Goal: Task Accomplishment & Management: Complete application form

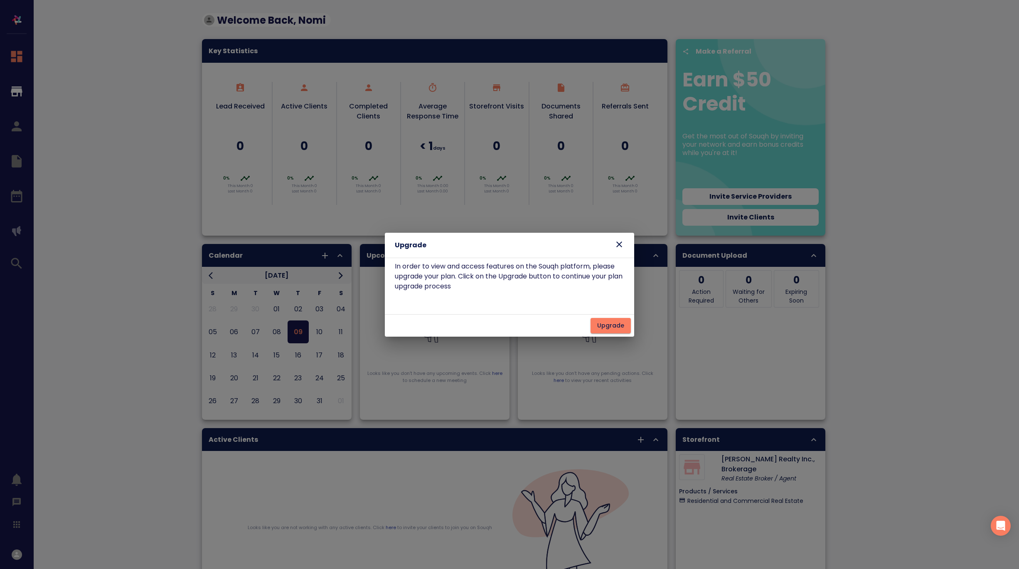
click at [619, 244] on icon at bounding box center [619, 245] width 6 height 6
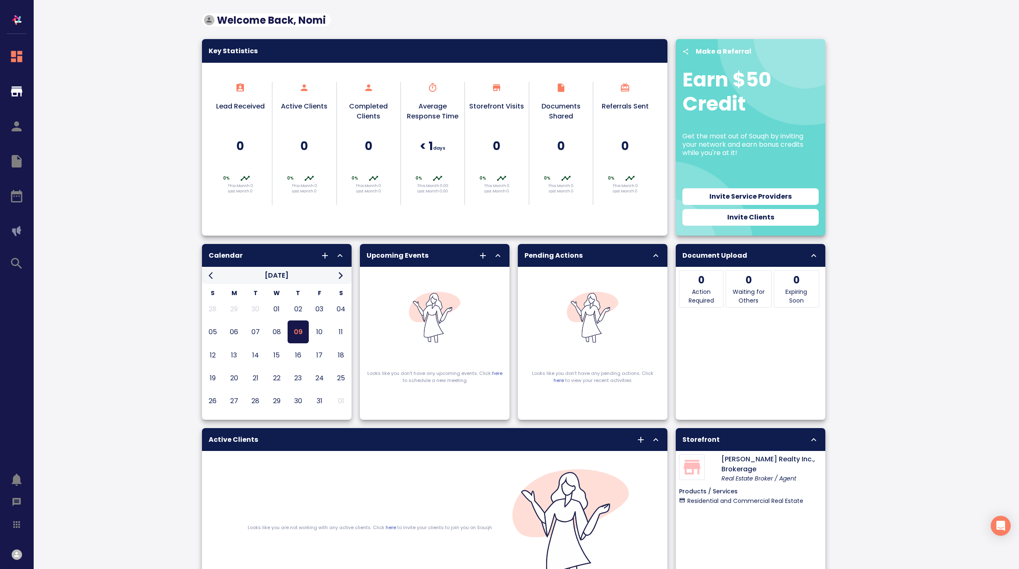
click at [17, 553] on icon "button" at bounding box center [16, 554] width 5 height 5
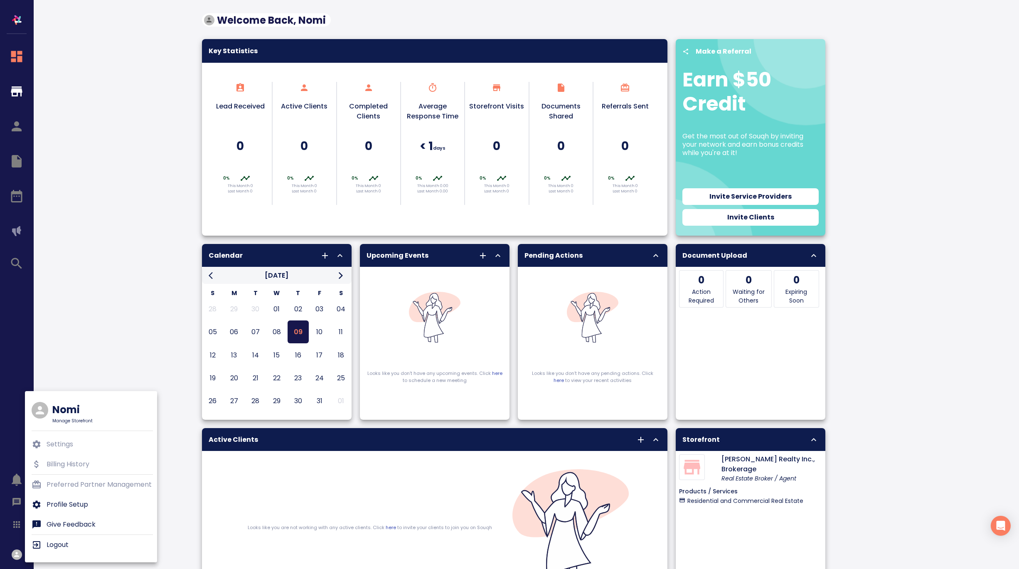
click at [74, 505] on p "Profile Setup" at bounding box center [68, 505] width 42 height 10
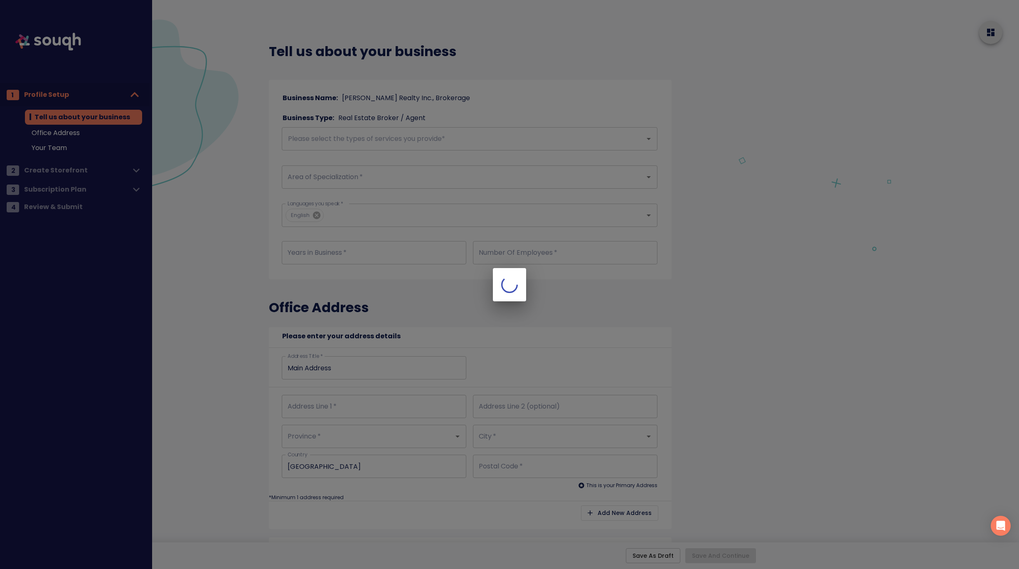
type input "10"
type input "3"
type input "585 Ontario St"
type input "#204"
type input "Ontario"
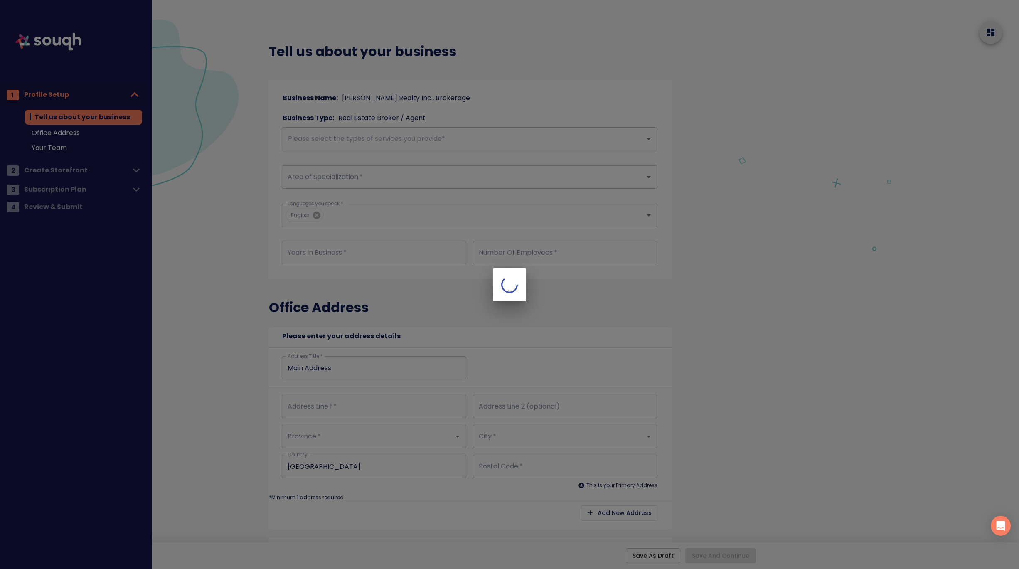
type input "Milton"
type input "L9T2N2"
type input "585 Ontario St"
type input "#204"
type input "Ontario"
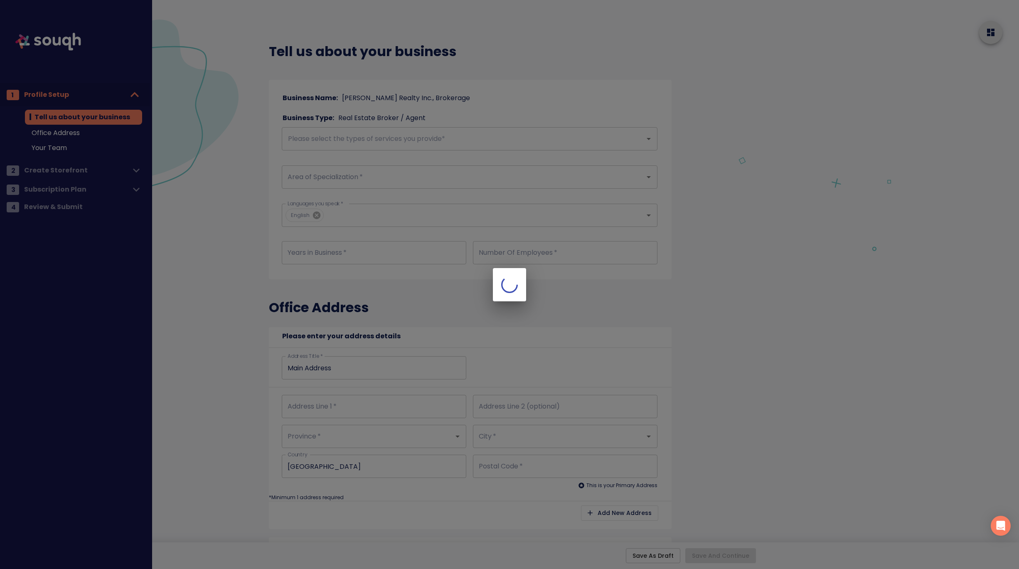
type input "Milton"
type input "L9T2N2"
checkbox input "true"
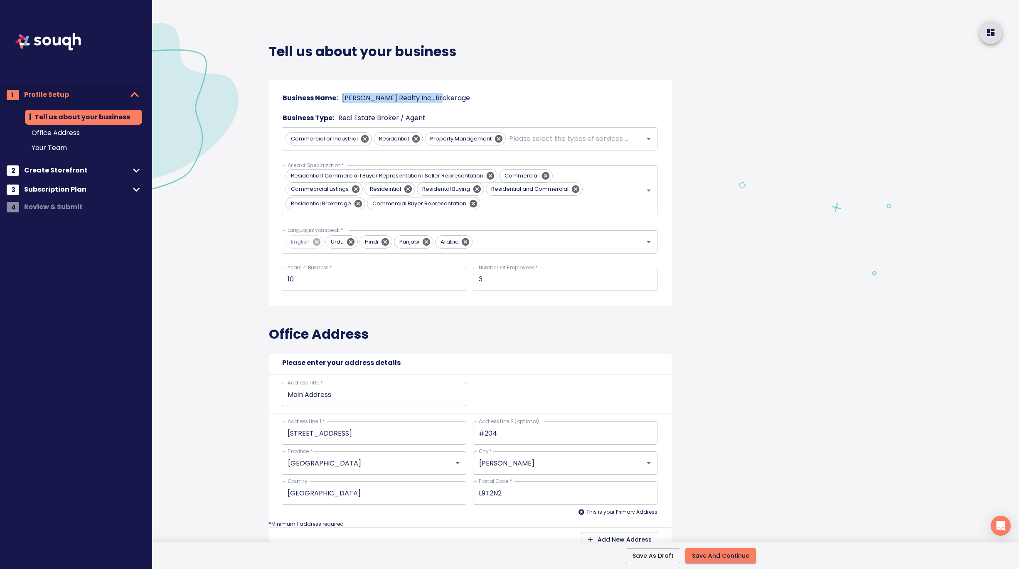
drag, startPoint x: 438, startPoint y: 98, endPoint x: 340, endPoint y: 97, distance: 98.1
click at [340, 97] on div "Business Name: Saigal Realty Inc., Brokerage" at bounding box center [470, 98] width 382 height 12
copy p "[PERSON_NAME] Realty Inc., Brokerage"
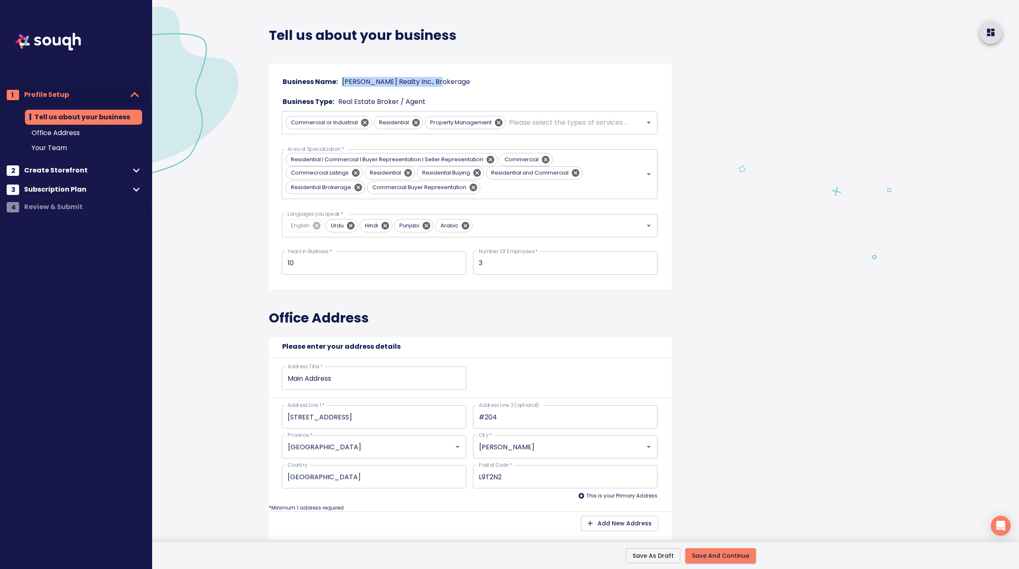
copy p "[PERSON_NAME] Realty Inc., Brokerage"
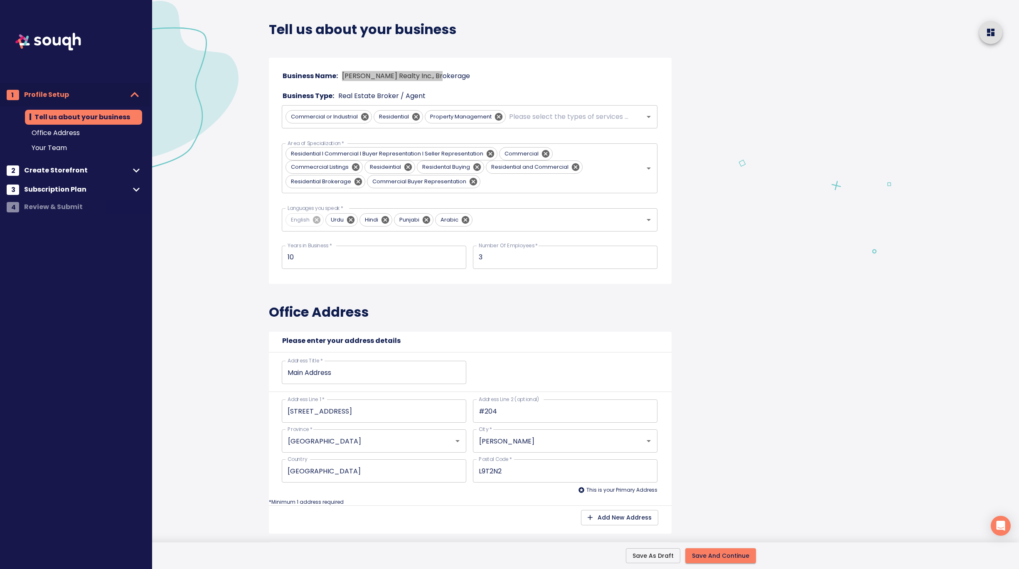
scroll to position [23, 0]
click at [409, 167] on icon at bounding box center [408, 166] width 9 height 9
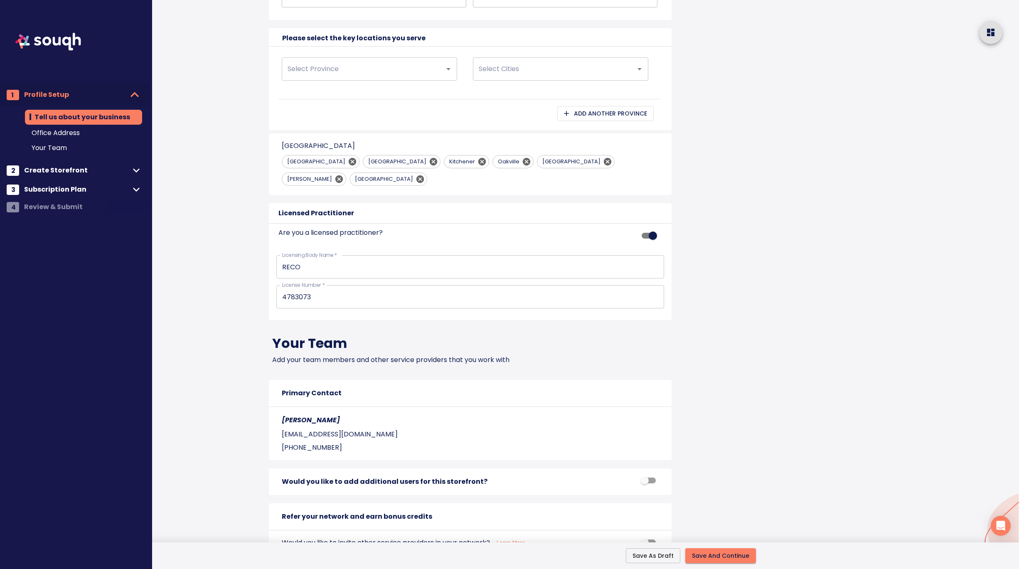
scroll to position [715, 0]
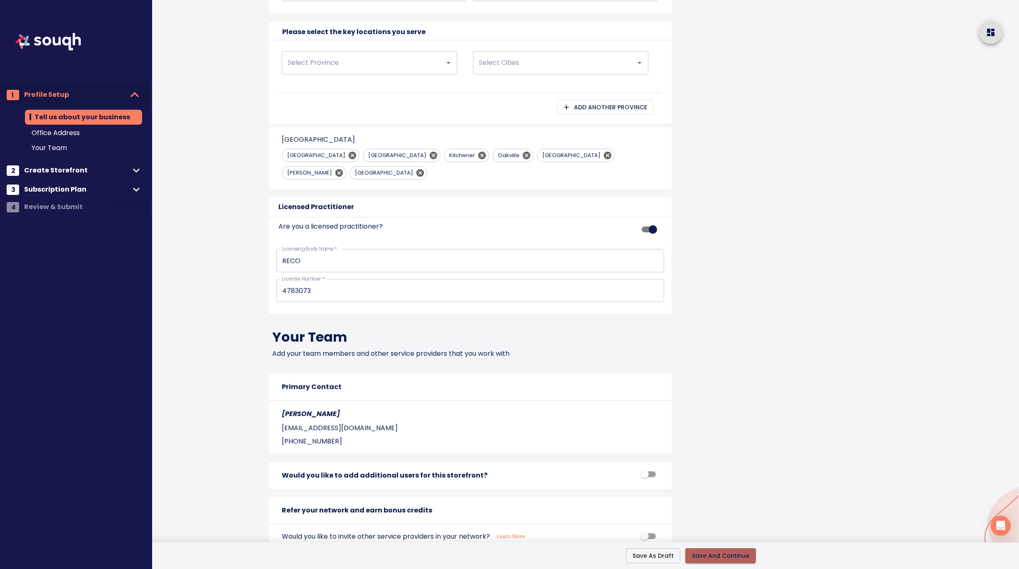
click at [715, 555] on span "Save And Continue" at bounding box center [720, 556] width 57 height 10
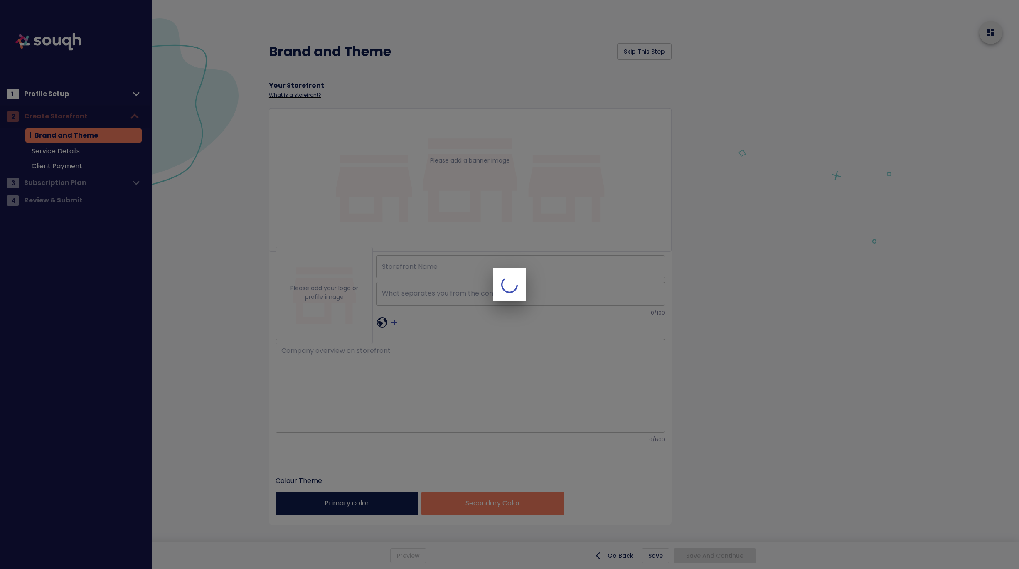
type input "[PERSON_NAME] Realty Inc., Brokerage"
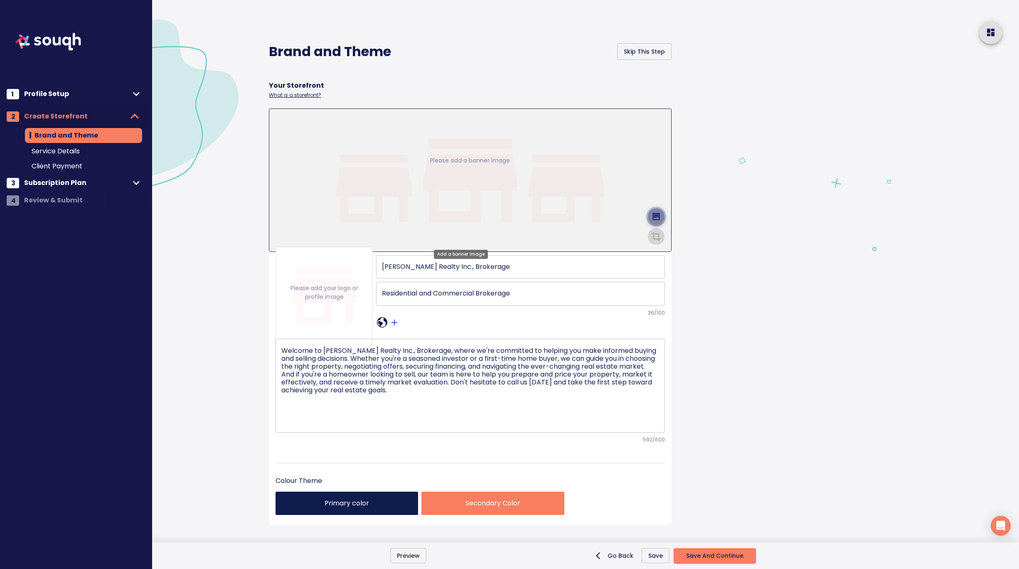
click at [651, 212] on icon "upload picture" at bounding box center [656, 217] width 10 height 10
click at [0, 0] on input "file" at bounding box center [0, 0] width 0 height 0
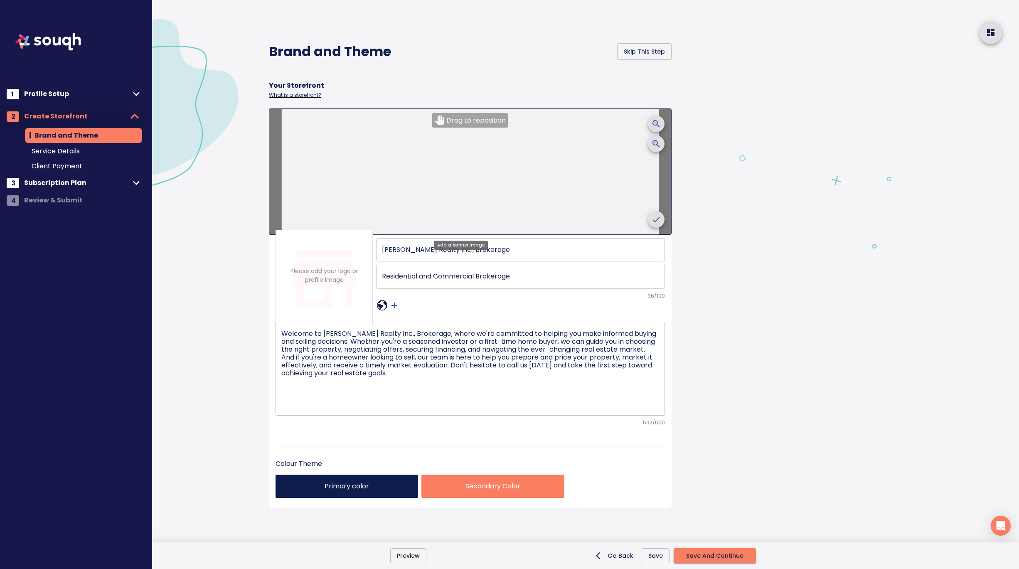
click at [651, 219] on icon "crop picture" at bounding box center [656, 219] width 10 height 10
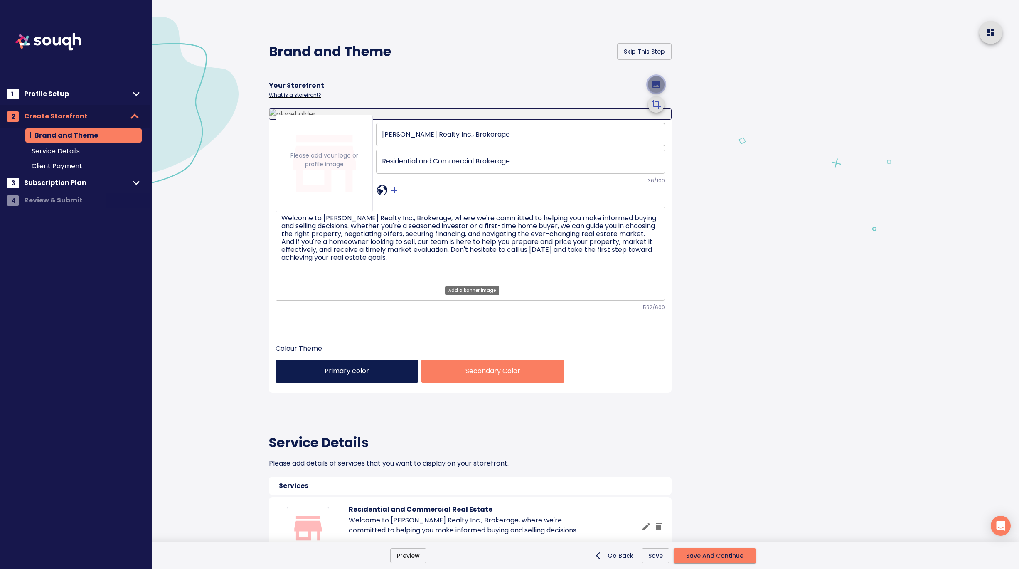
click at [659, 89] on icon "upload picture" at bounding box center [656, 84] width 10 height 10
click at [0, 0] on input "file" at bounding box center [0, 0] width 0 height 0
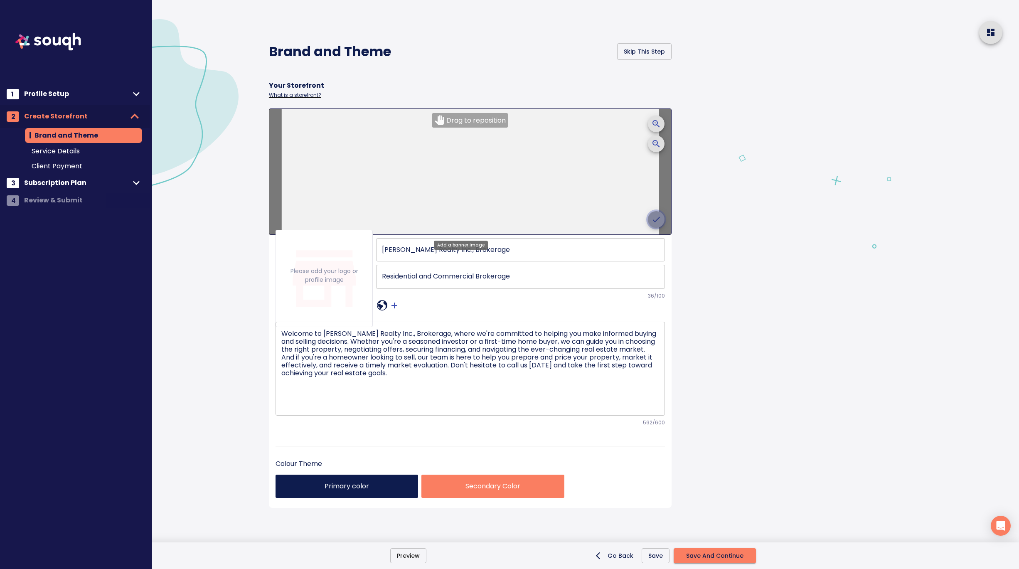
click at [651, 219] on icon "crop picture" at bounding box center [656, 219] width 10 height 10
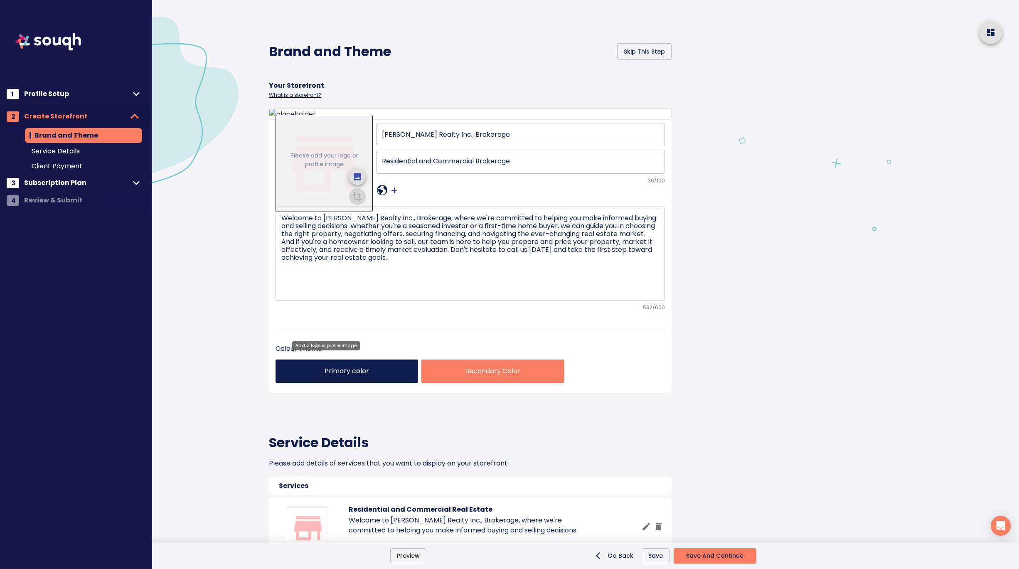
click at [311, 188] on div "Please add your logo or profile image" at bounding box center [324, 163] width 96 height 50
click at [355, 180] on icon "upload picture" at bounding box center [357, 176] width 7 height 7
click at [0, 0] on input "file" at bounding box center [0, 0] width 0 height 0
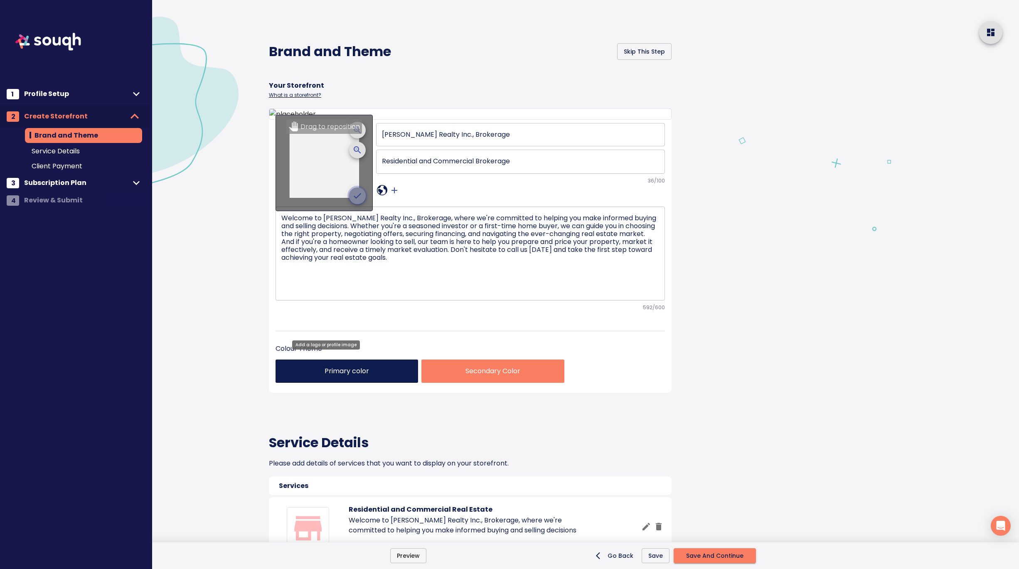
click at [357, 201] on icon "crop picture" at bounding box center [358, 196] width 10 height 10
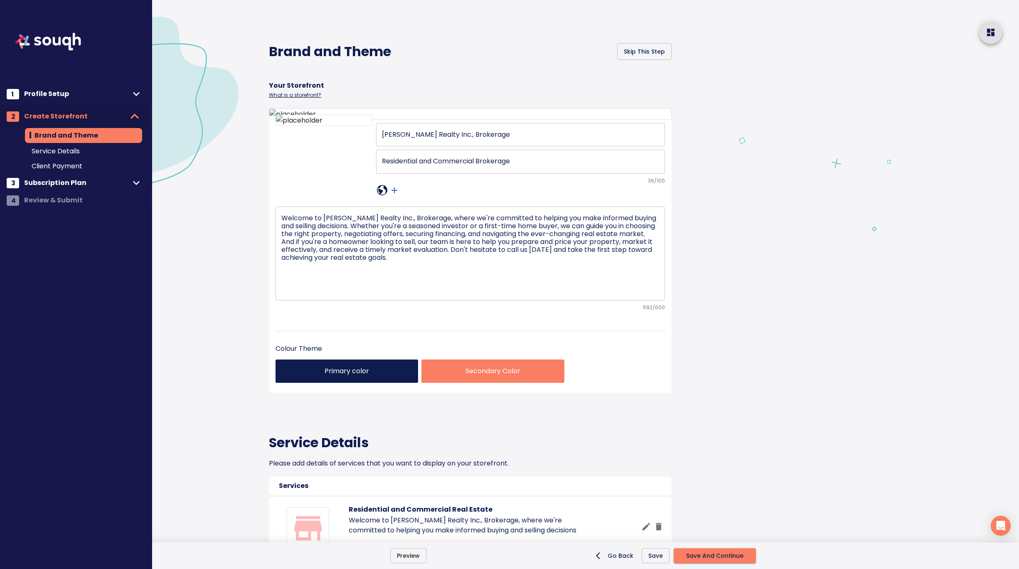
click at [724, 344] on div "Brand and Theme Skip This Step Your Storefront What is a storefront? Saigal Rea…" at bounding box center [477, 502] width 506 height 1005
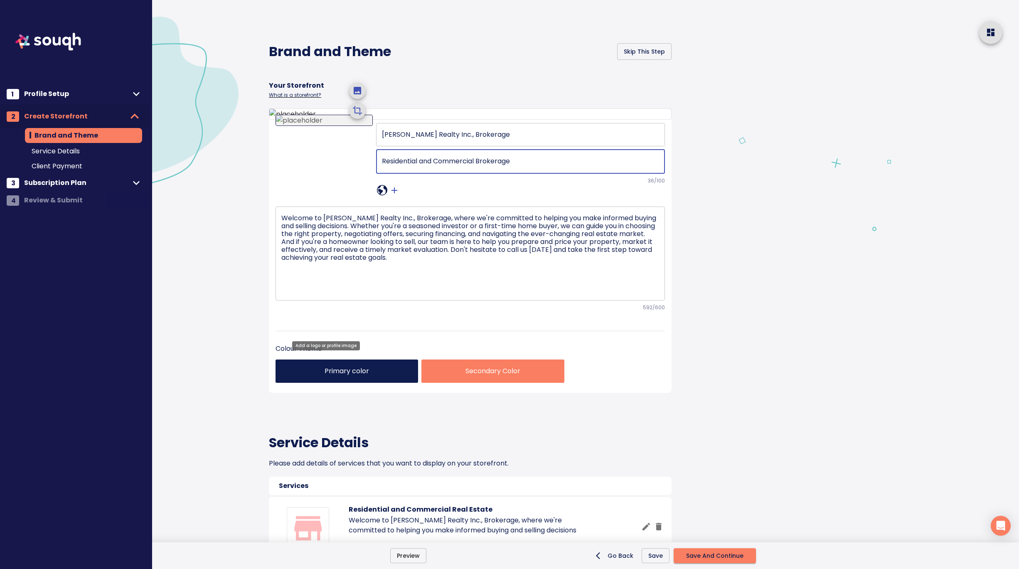
drag, startPoint x: 520, startPoint y: 285, endPoint x: 365, endPoint y: 268, distance: 155.2
click at [365, 197] on div "Saigal Realty Inc., Brokerage ​ Residential and Commercial Brokerage x ​ 36 /100" at bounding box center [471, 158] width 390 height 77
paste textarea "Saigal Realty, the premier real estate brokerage for clients who demand excelle…"
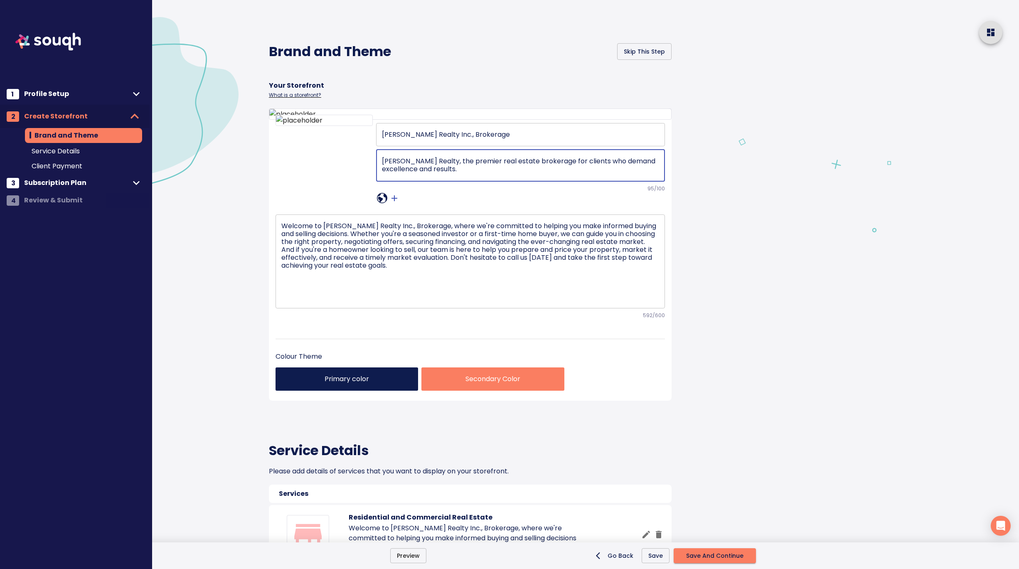
type textarea "Saigal Realty, the premier real estate brokerage for clients who demand excelle…"
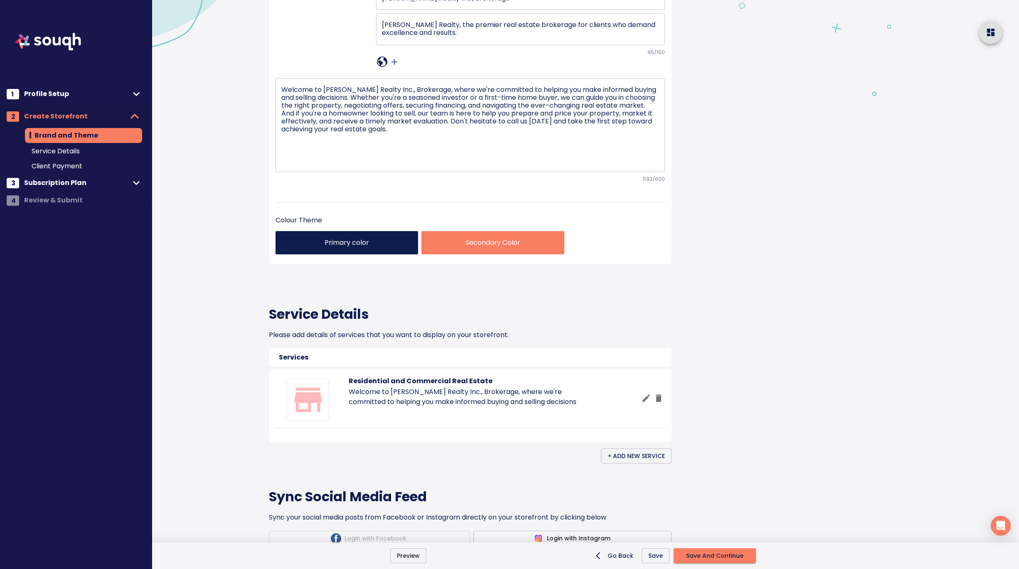
scroll to position [178, 0]
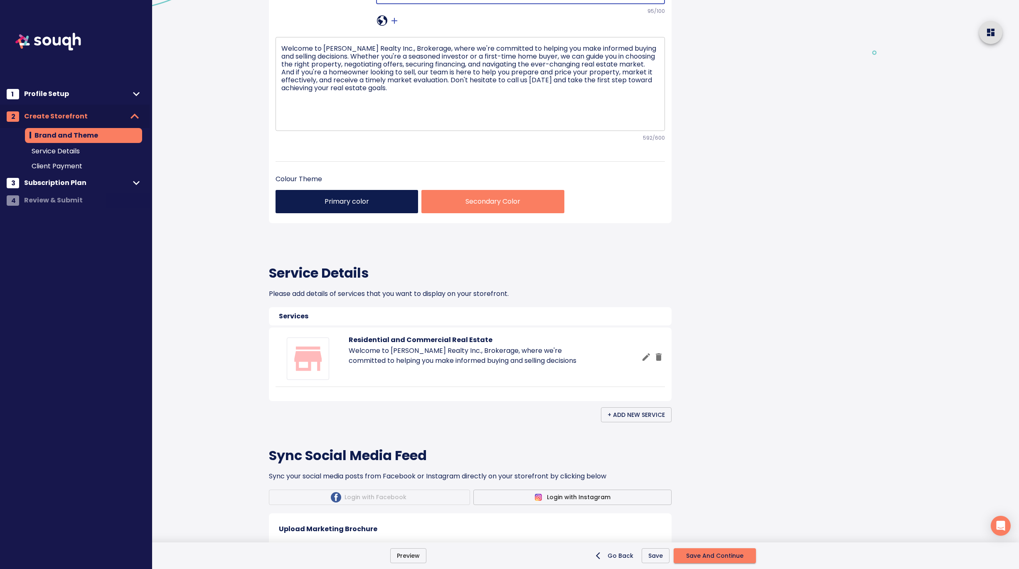
click at [316, 207] on p "Primary color" at bounding box center [346, 202] width 129 height 10
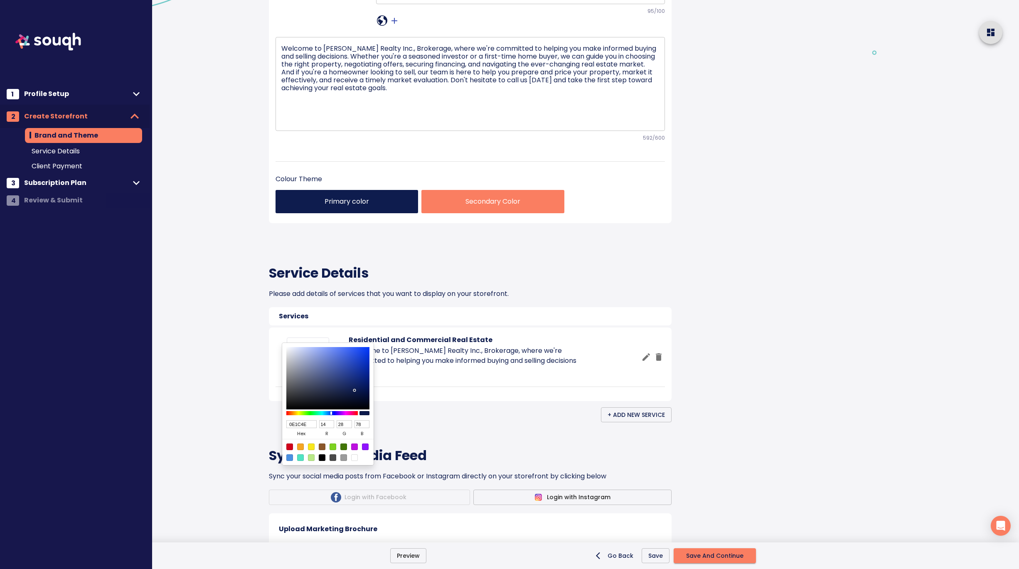
drag, startPoint x: 308, startPoint y: 424, endPoint x: 278, endPoint y: 424, distance: 29.9
click at [282, 424] on div "0E1C4E hex 14 r 28 g 78 b 100 a" at bounding box center [327, 404] width 91 height 122
paste input "#e76e3a"
type input "#e76e3a"
type input "231"
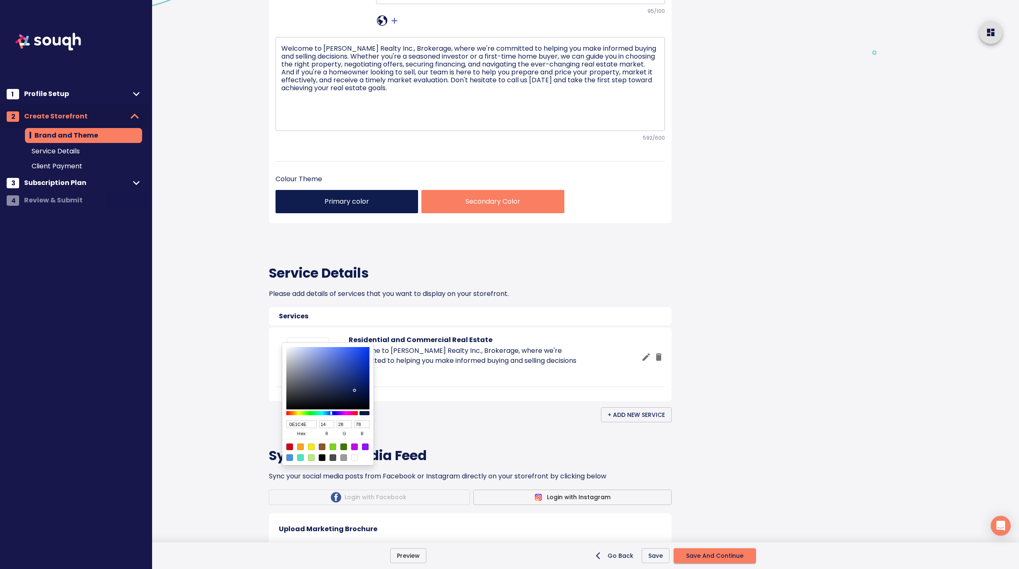
type input "110"
type input "58"
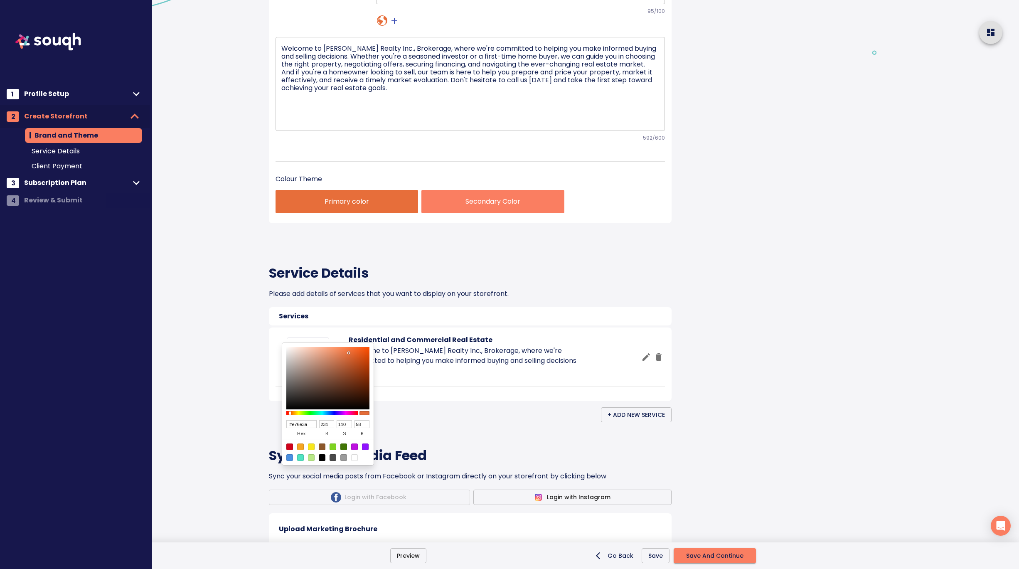
type input "E76E3A"
click at [520, 395] on div at bounding box center [509, 284] width 1019 height 569
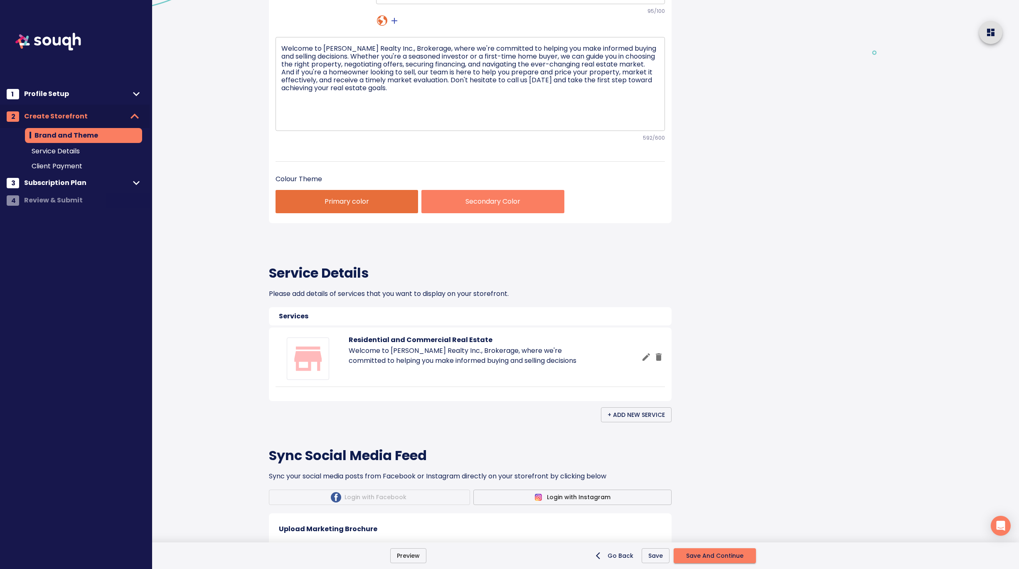
click at [506, 207] on p "Secondary Color" at bounding box center [492, 202] width 129 height 10
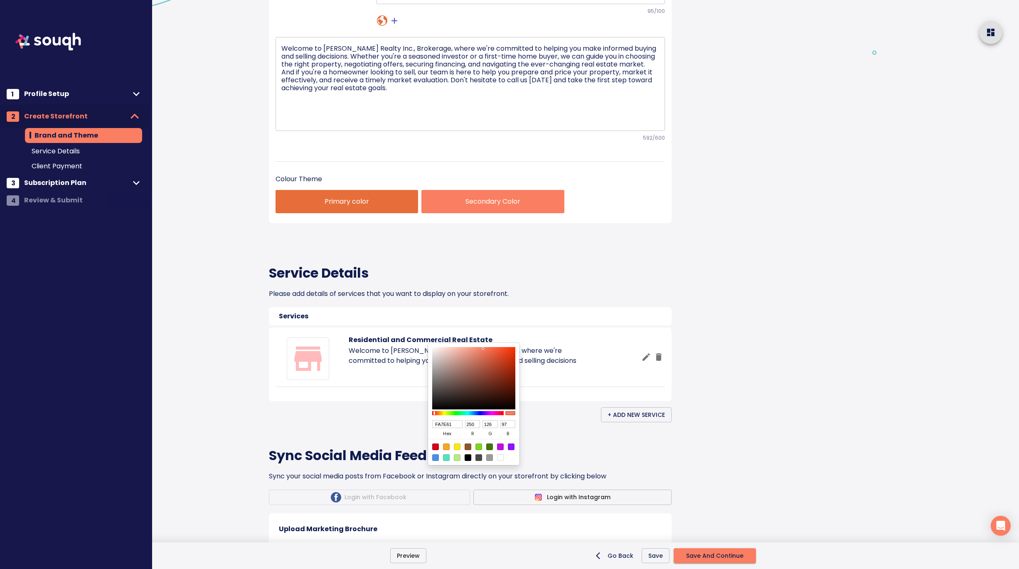
drag, startPoint x: 456, startPoint y: 427, endPoint x: 422, endPoint y: 422, distance: 34.4
click at [428, 422] on div "FA7E61 hex 250 r 126 g 97 b 100 a" at bounding box center [473, 404] width 91 height 122
paste input "#656b8a"
type input "#656b8a"
type input "101"
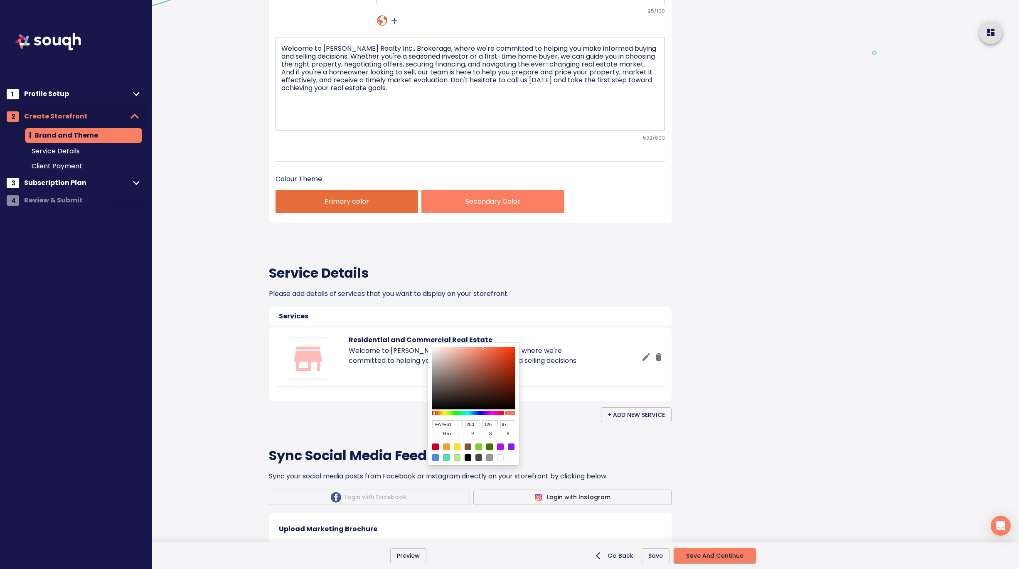
type input "107"
type input "138"
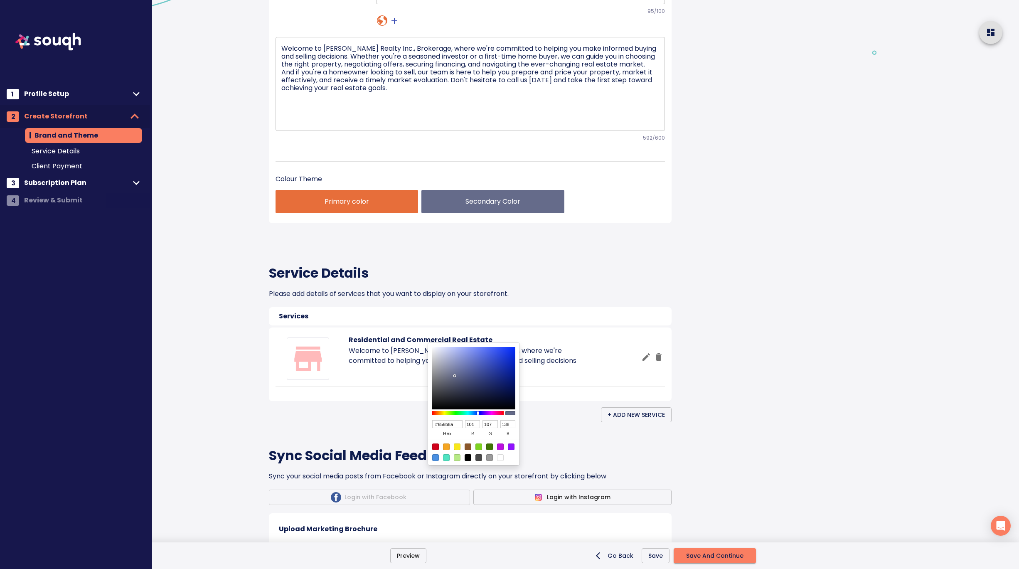
type input "656B8A"
click at [572, 408] on div at bounding box center [509, 284] width 1019 height 569
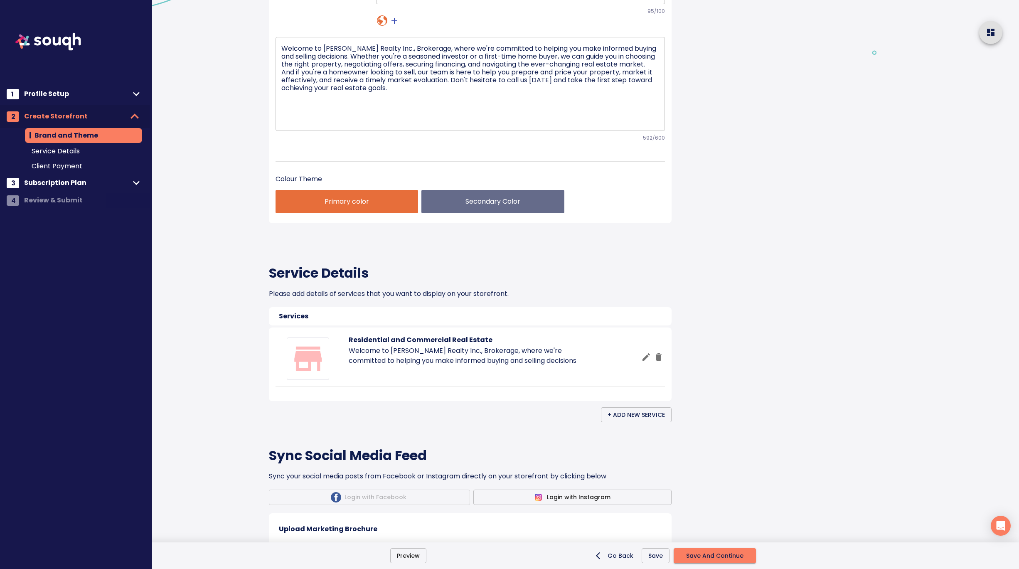
click at [624, 281] on h4 "Service Details" at bounding box center [470, 273] width 403 height 17
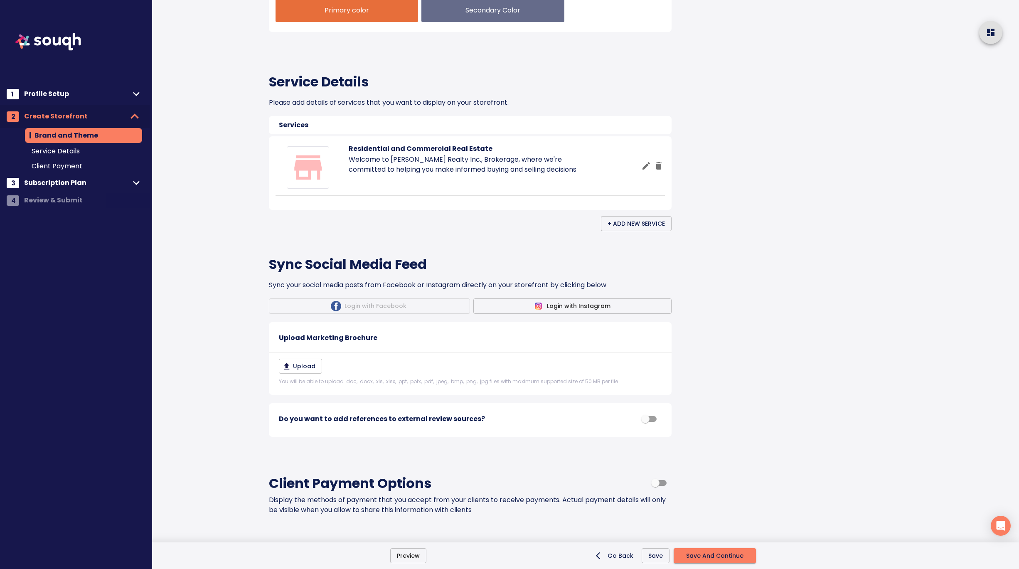
scroll to position [370, 0]
click at [646, 168] on icon "button" at bounding box center [646, 164] width 7 height 7
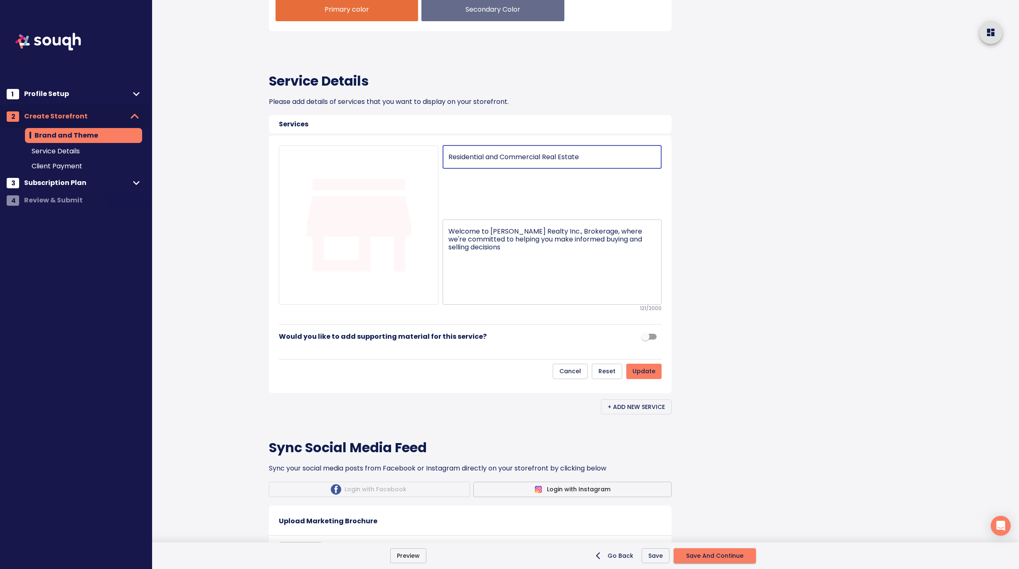
drag, startPoint x: 585, startPoint y: 280, endPoint x: 447, endPoint y: 274, distance: 138.6
click at [447, 169] on input "Residential and Commercial Real Estate" at bounding box center [552, 156] width 219 height 23
paste input "text"
type input "Residential Real Estate"
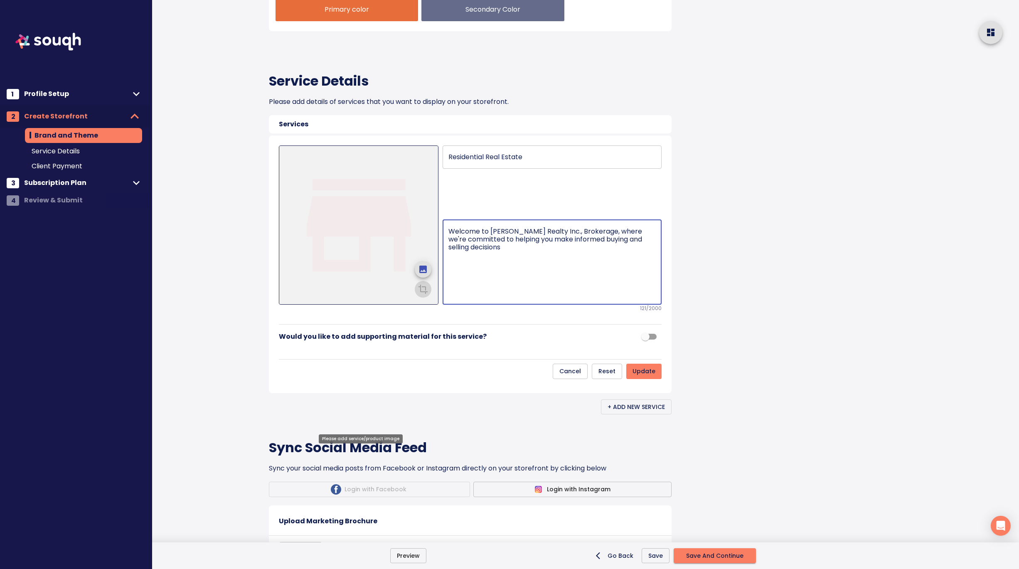
drag, startPoint x: 508, startPoint y: 373, endPoint x: 428, endPoint y: 348, distance: 84.0
click at [428, 312] on div "Residential Real Estate ​ Welcome to Saigal Realty Inc., Brokerage, where we're…" at bounding box center [470, 228] width 383 height 167
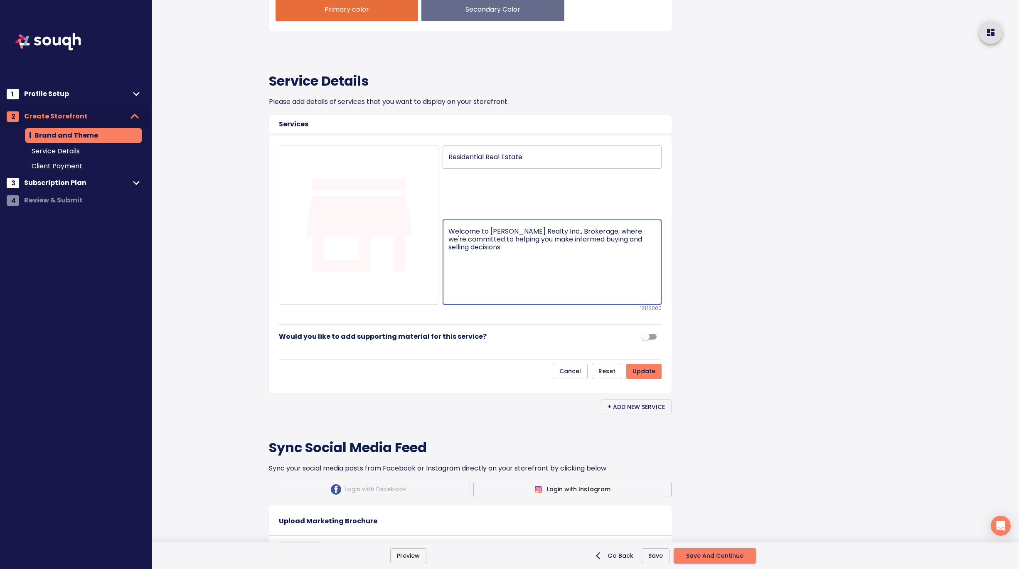
click at [469, 297] on textarea "Welcome to Saigal Realty Inc., Brokerage, where we're committed to helping you …" at bounding box center [552, 262] width 207 height 70
click at [450, 297] on textarea "Welcome to Saigal Realty Inc., Brokerage, where we're committed to helping you …" at bounding box center [552, 262] width 207 height 70
click at [463, 297] on textarea "Welcome to Saigal Realty Inc., Brokerage, where we're committed to helping you …" at bounding box center [552, 262] width 207 height 70
paste textarea "Whether you’re buying your first home, upgrading for more space, or selling to …"
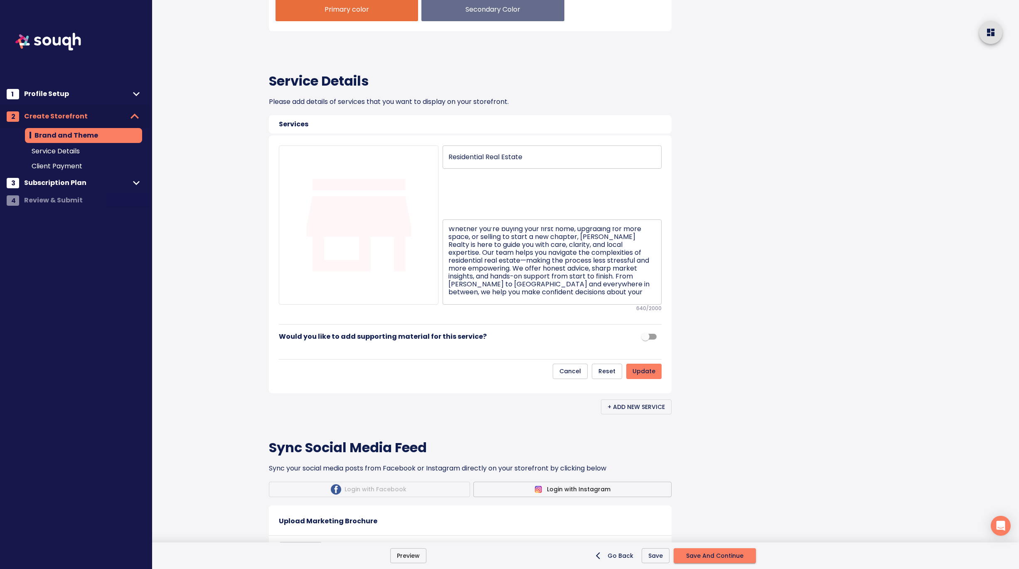
scroll to position [0, 0]
click at [609, 297] on textarea "Whether you’re buying your first home, upgrading for more space, or selling to …" at bounding box center [552, 262] width 207 height 70
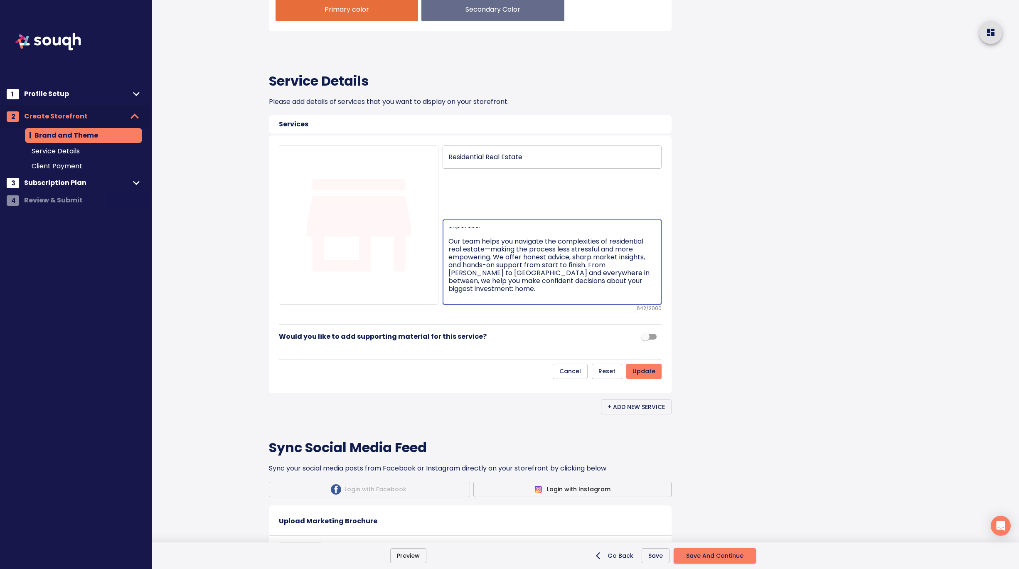
click at [485, 297] on textarea "Whether you’re buying your first home, upgrading for more space, or selling to …" at bounding box center [552, 262] width 207 height 70
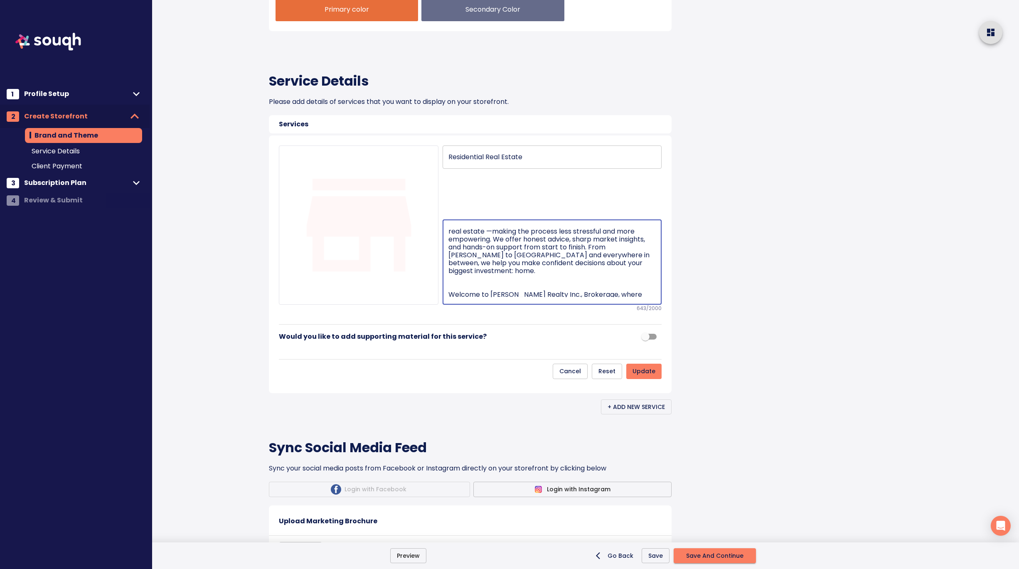
scroll to position [49, 0]
drag, startPoint x: 583, startPoint y: 401, endPoint x: 491, endPoint y: 401, distance: 92.7
click at [491, 297] on textarea "Whether you’re buying your first home, upgrading for more space, or selling to …" at bounding box center [552, 262] width 207 height 70
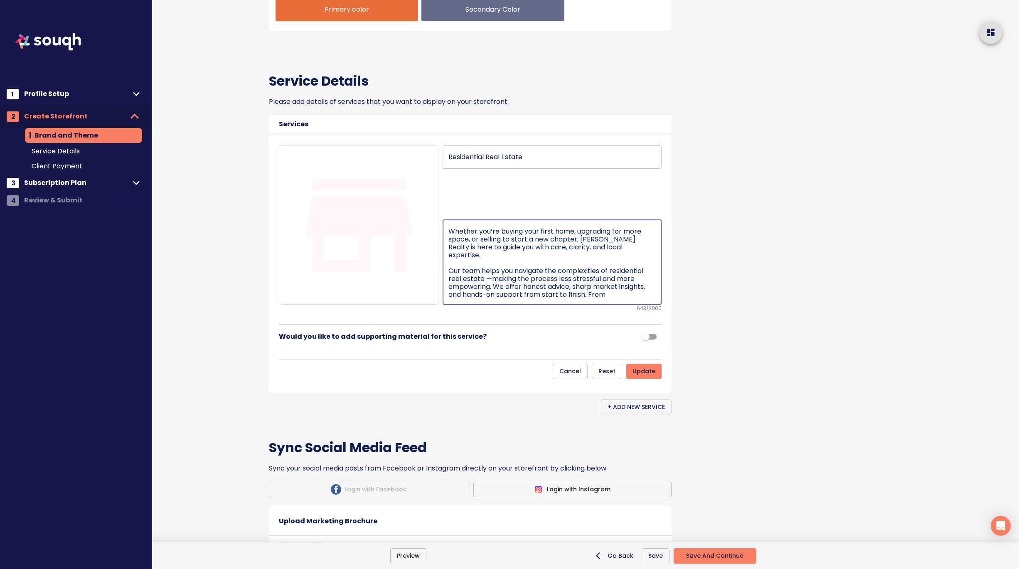
drag, startPoint x: 622, startPoint y: 364, endPoint x: 582, endPoint y: 366, distance: 40.0
click at [582, 297] on textarea "Whether you’re buying your first home, upgrading for more space, or selling to …" at bounding box center [552, 262] width 207 height 70
paste textarea "[PERSON_NAME] Realty Inc., Brokerage"
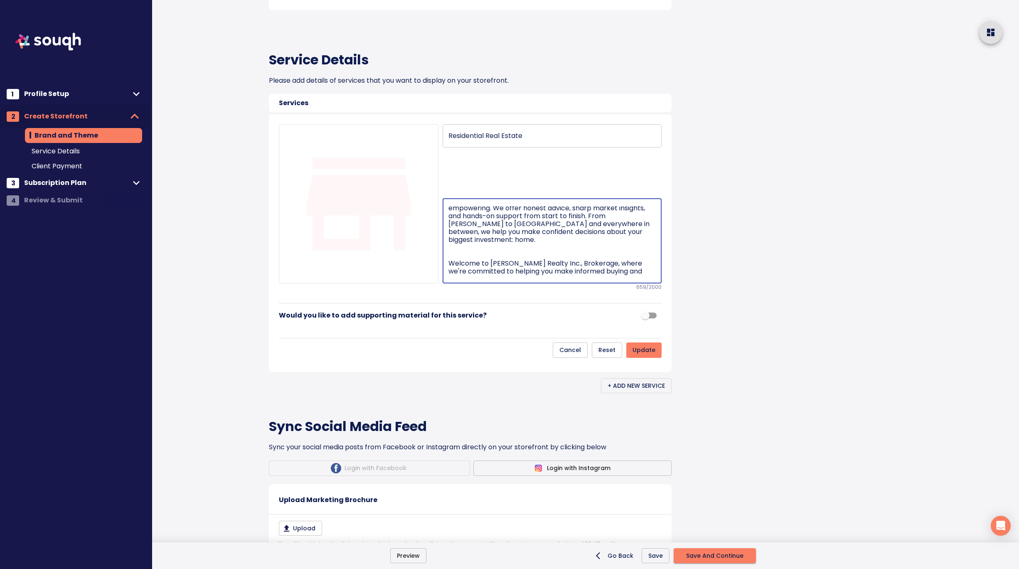
scroll to position [392, 0]
drag, startPoint x: 489, startPoint y: 395, endPoint x: 446, endPoint y: 367, distance: 50.7
click at [446, 283] on div "Whether you’re buying your first home, upgrading for more space, or selling to …" at bounding box center [552, 239] width 219 height 85
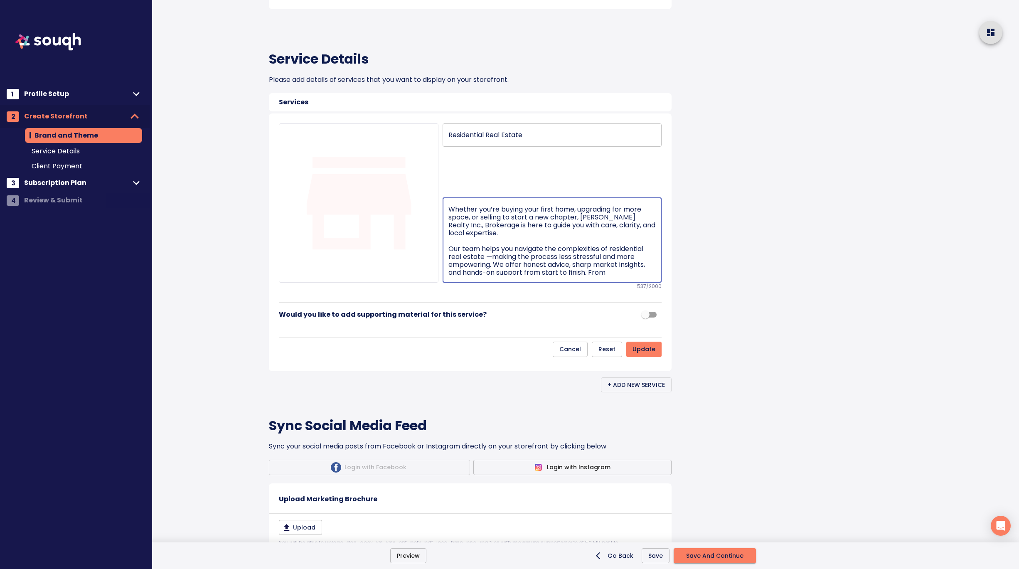
scroll to position [375, 0]
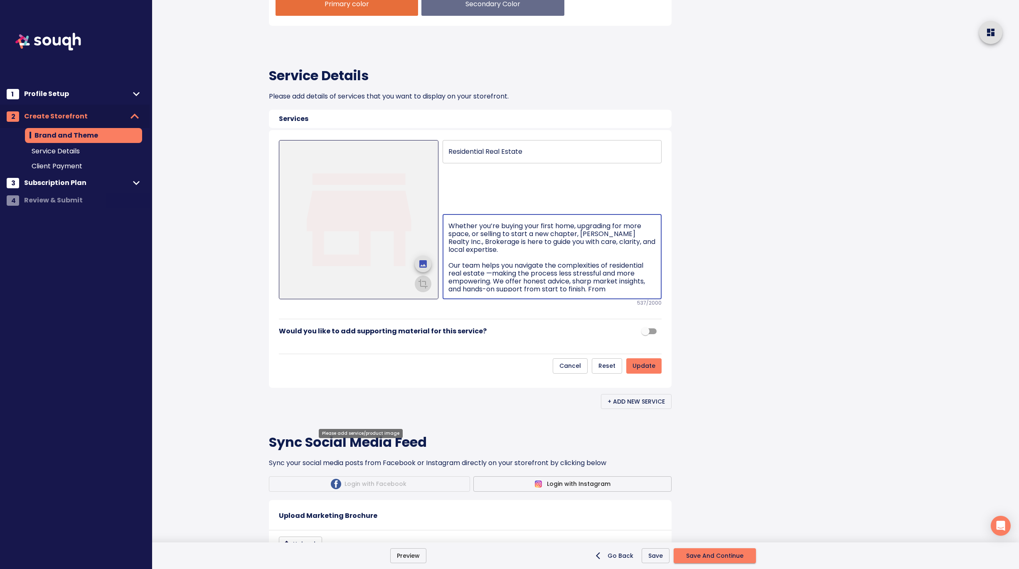
type textarea "Whether you’re buying your first home, upgrading for more space, or selling to …"
click at [425, 269] on icon "upload picture" at bounding box center [423, 264] width 10 height 10
click at [0, 0] on input "file" at bounding box center [0, 0] width 0 height 0
click at [422, 288] on icon "crop picture" at bounding box center [423, 283] width 10 height 10
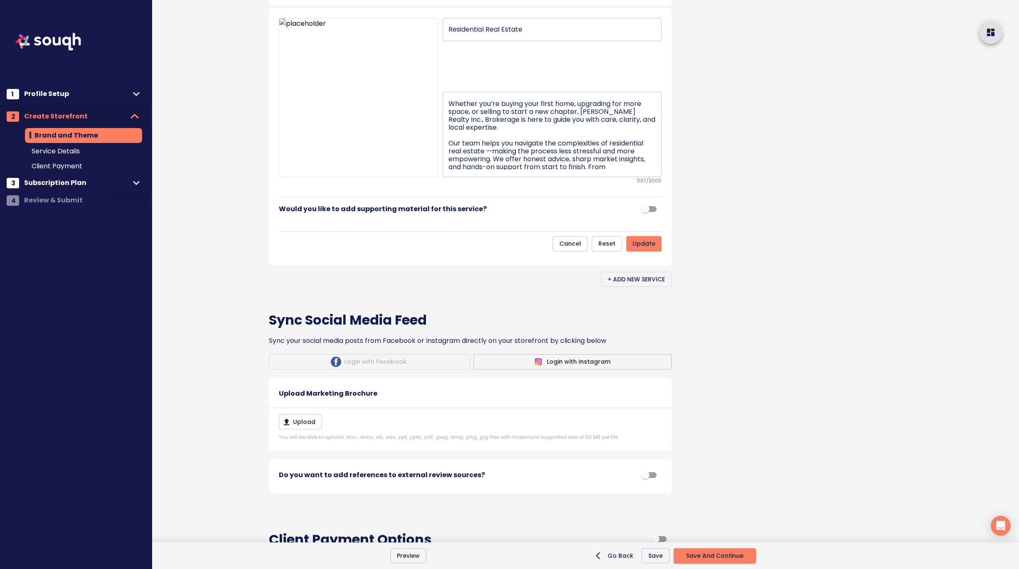
scroll to position [501, 0]
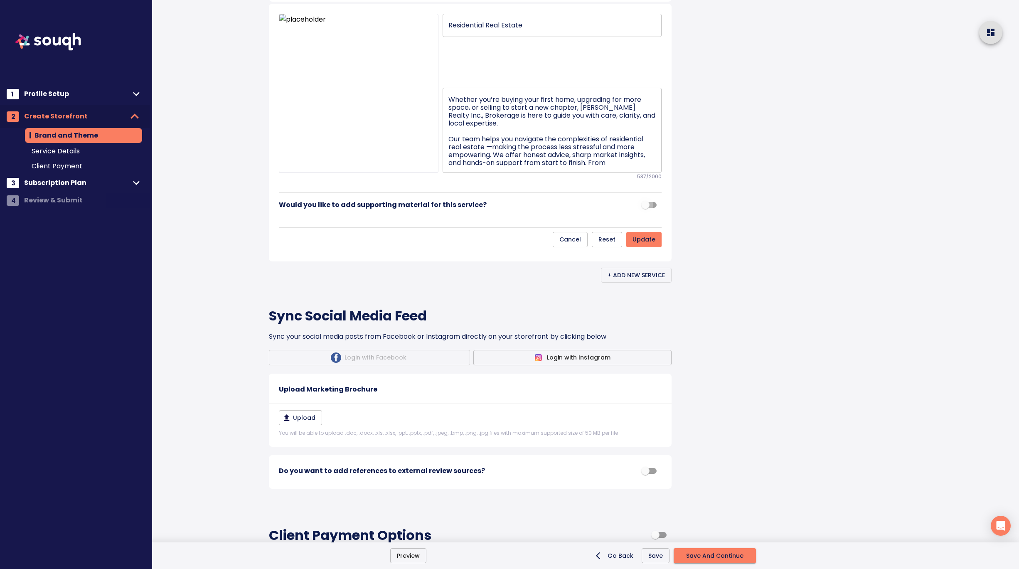
click at [648, 213] on input "checkbox" at bounding box center [645, 205] width 47 height 16
checkbox input "true"
type input "Residential and Commercial Real Estate"
type textarea "Welcome to Saigal Realty Inc., Brokerage, where we're committed to helping you …"
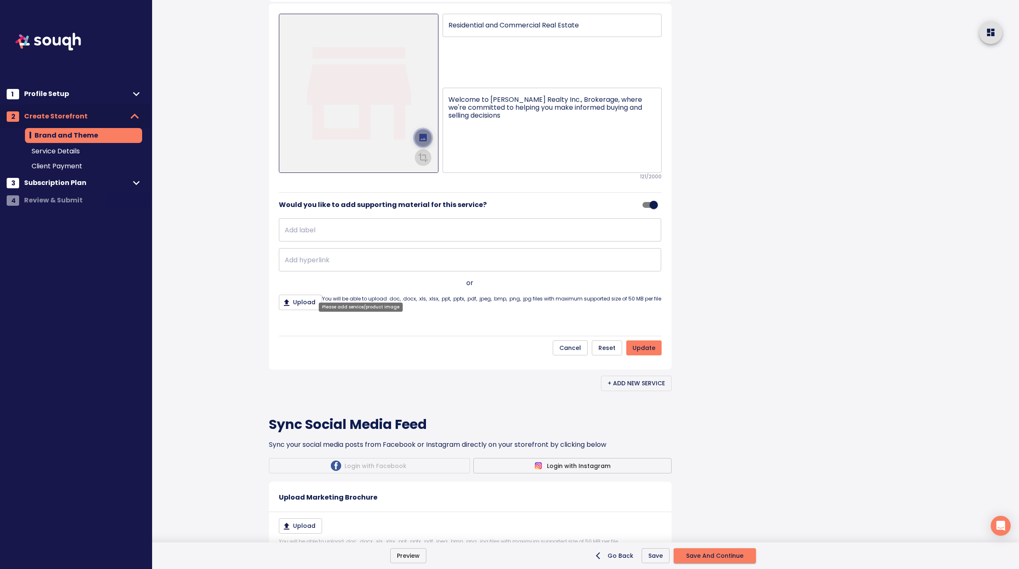
click at [424, 143] on icon "upload picture" at bounding box center [423, 138] width 10 height 10
click at [0, 0] on input "file" at bounding box center [0, 0] width 0 height 0
click at [425, 162] on icon "crop picture" at bounding box center [423, 157] width 10 height 10
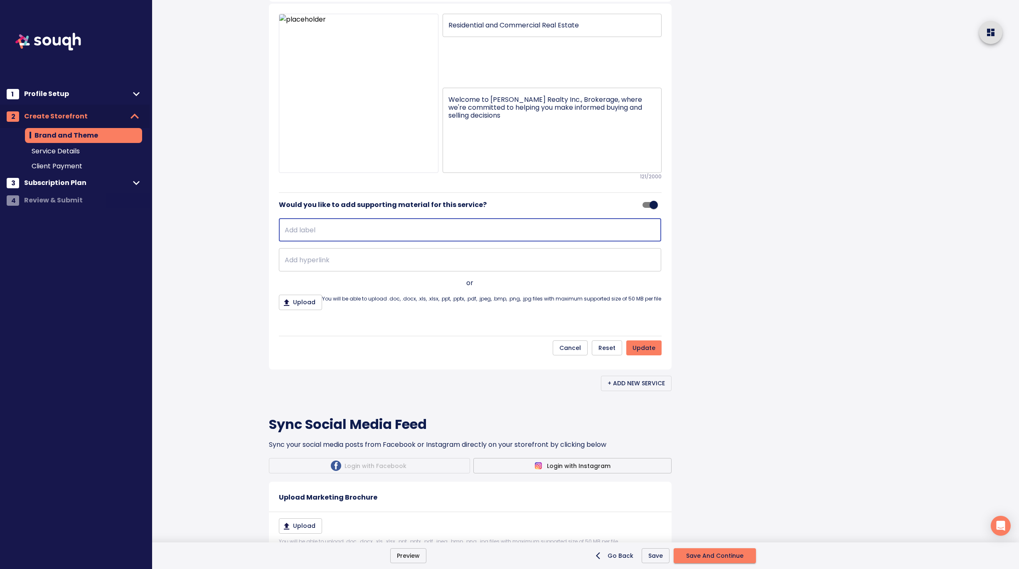
click at [527, 242] on input "text" at bounding box center [470, 229] width 382 height 23
type input "Learn more:"
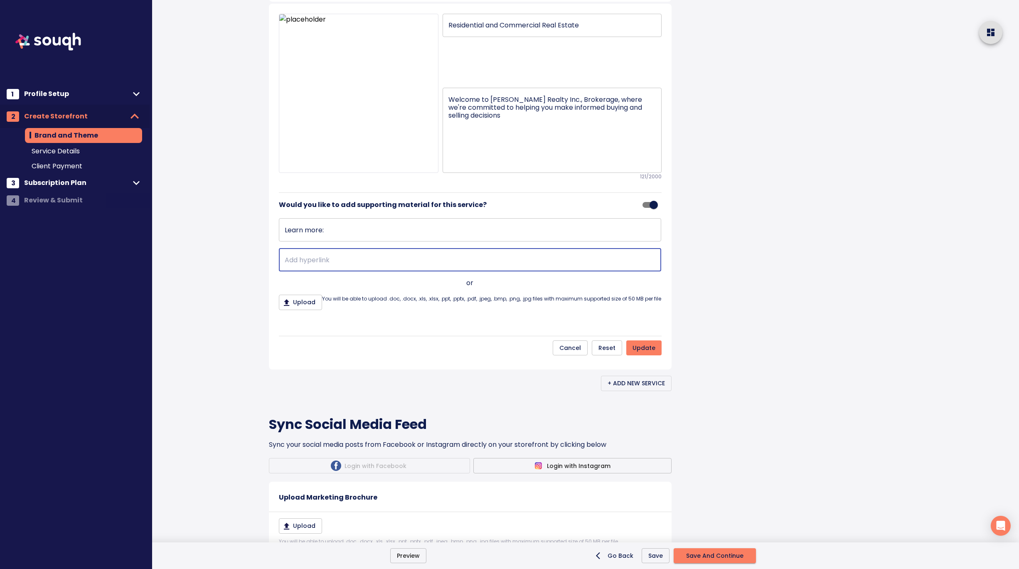
click at [309, 271] on input "text" at bounding box center [470, 259] width 382 height 23
paste input "https://saigalrealty.ca/home"
type input "https://saigalrealty.ca/home"
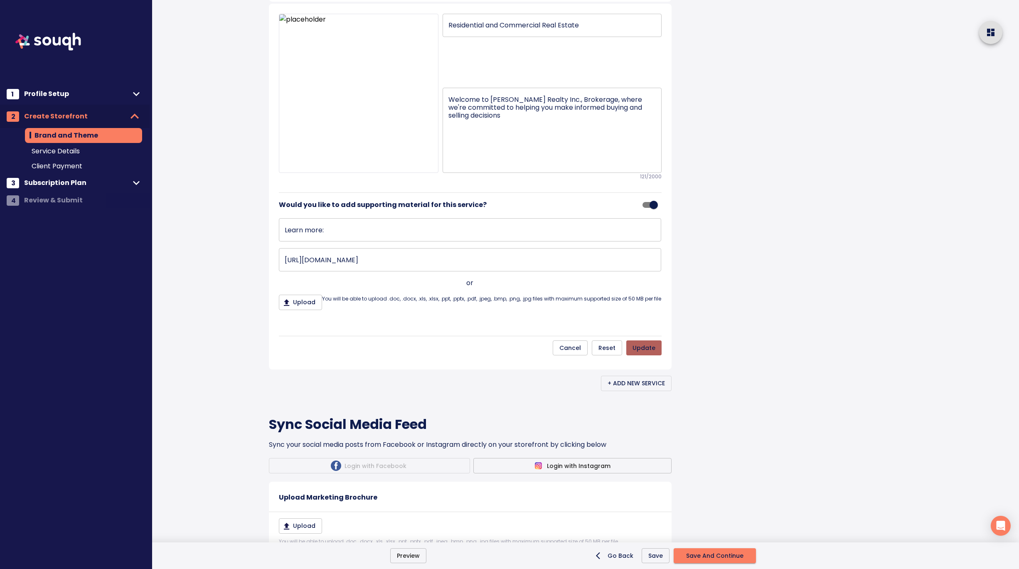
click at [651, 353] on span "update" at bounding box center [644, 348] width 23 height 10
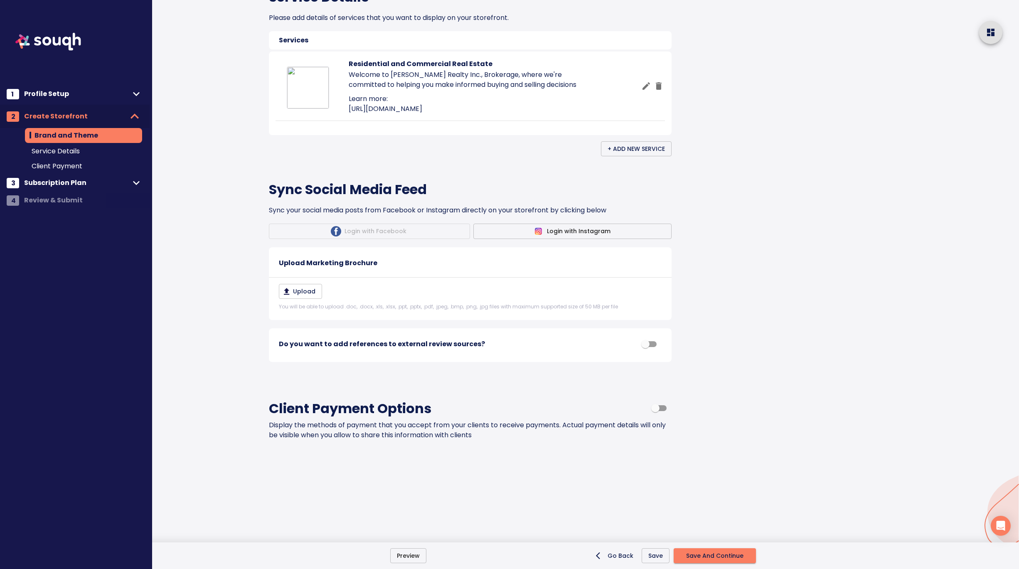
scroll to position [538, 0]
click at [648, 154] on span "+ Add New Service" at bounding box center [636, 149] width 57 height 10
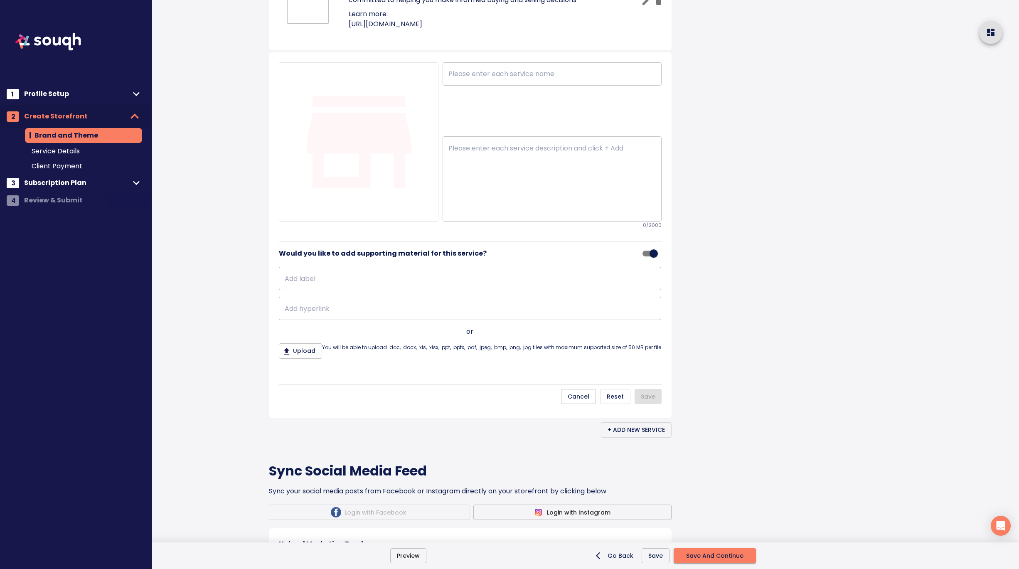
click at [470, 214] on textarea at bounding box center [552, 179] width 207 height 70
paste textarea "Commercial Real Estate At Saigal Realty, we understand that commercial real est…"
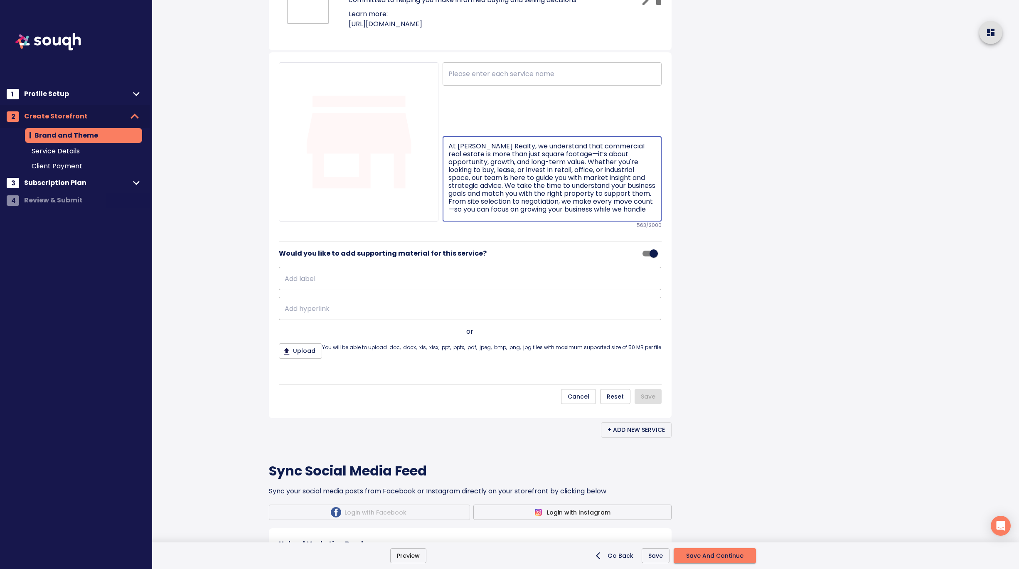
scroll to position [0, 0]
drag, startPoint x: 449, startPoint y: 281, endPoint x: 447, endPoint y: 269, distance: 11.8
click at [447, 222] on div "Commercial Real Estate At Saigal Realty, we understand that commercial real est…" at bounding box center [552, 178] width 219 height 85
type textarea "At Saigal Realty, we understand that commercial real estate is more than just s…"
click at [490, 86] on input "text" at bounding box center [552, 73] width 219 height 23
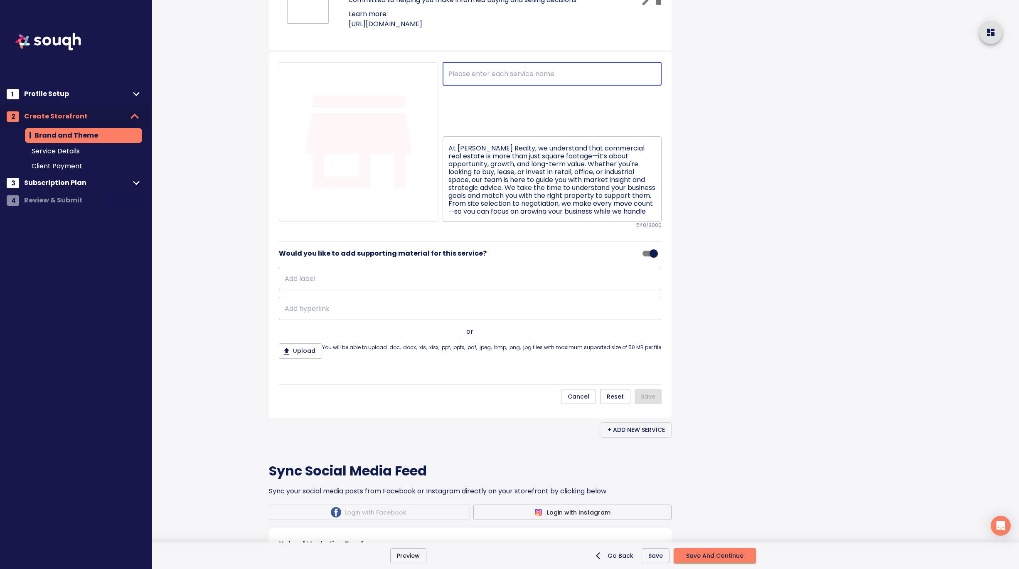
paste input "Commercial Real Estate"
type input "Commercial Real Estate"
click at [551, 214] on textarea "At Saigal Realty, we understand that commercial real estate is more than just s…" at bounding box center [552, 179] width 207 height 70
click at [548, 214] on textarea "At Saigal Realty, we understand that commercial real estate is more than just s…" at bounding box center [552, 179] width 207 height 70
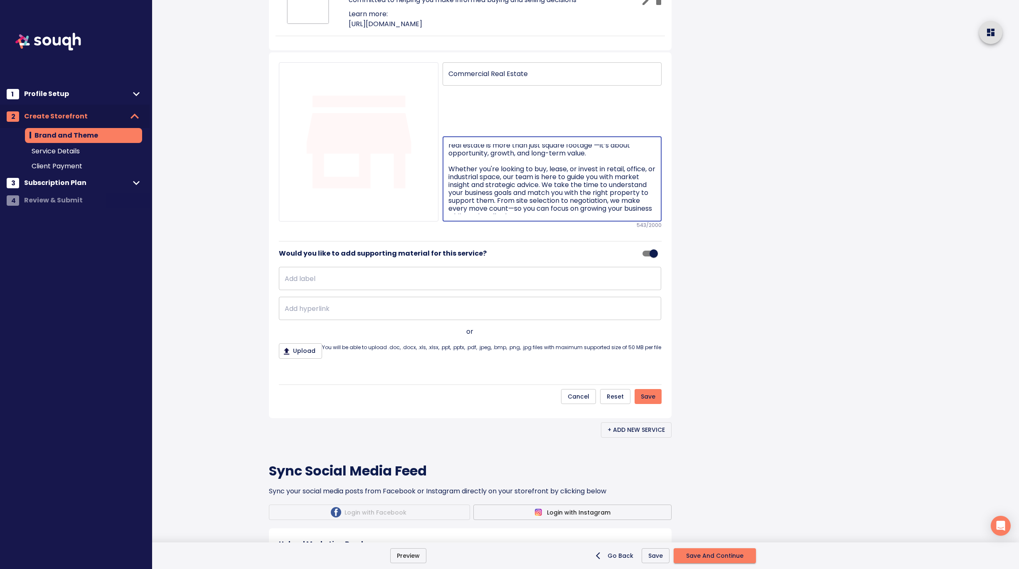
scroll to position [18, 0]
type textarea "At Saigal Realty, we understand that commercial real estate is more than just s…"
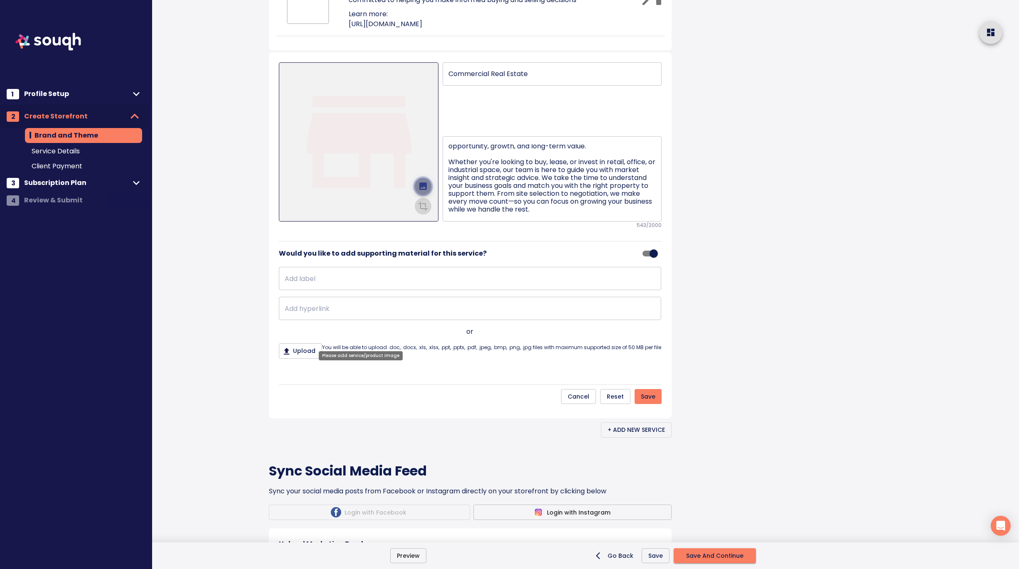
click at [422, 190] on icon "upload picture" at bounding box center [422, 185] width 7 height 7
click at [0, 0] on input "file" at bounding box center [0, 0] width 0 height 0
click at [425, 208] on icon "crop picture" at bounding box center [422, 205] width 7 height 5
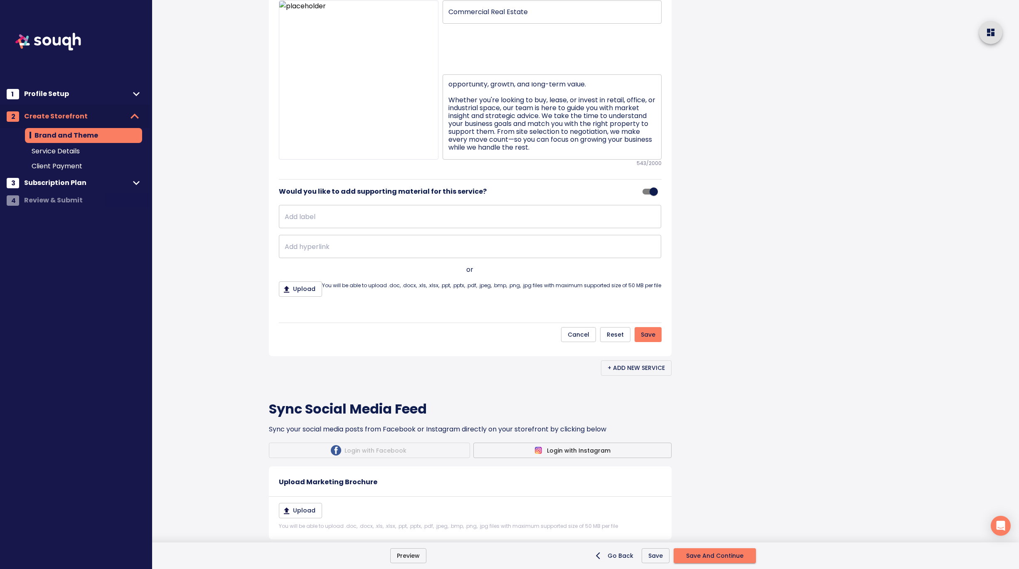
scroll to position [638, 0]
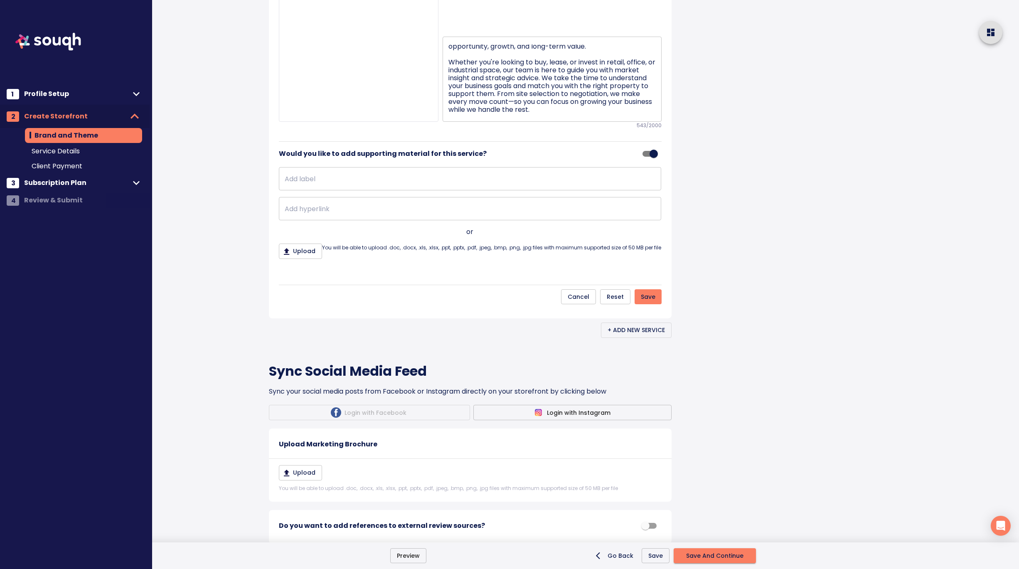
click at [326, 190] on input "text" at bounding box center [470, 178] width 382 height 23
type input "Learn more:"
click at [316, 220] on input "text" at bounding box center [470, 208] width 382 height 23
paste input "https://saigalrealty.ca/commercial-listings"
type input "https://saigalrealty.ca/commercial-listings"
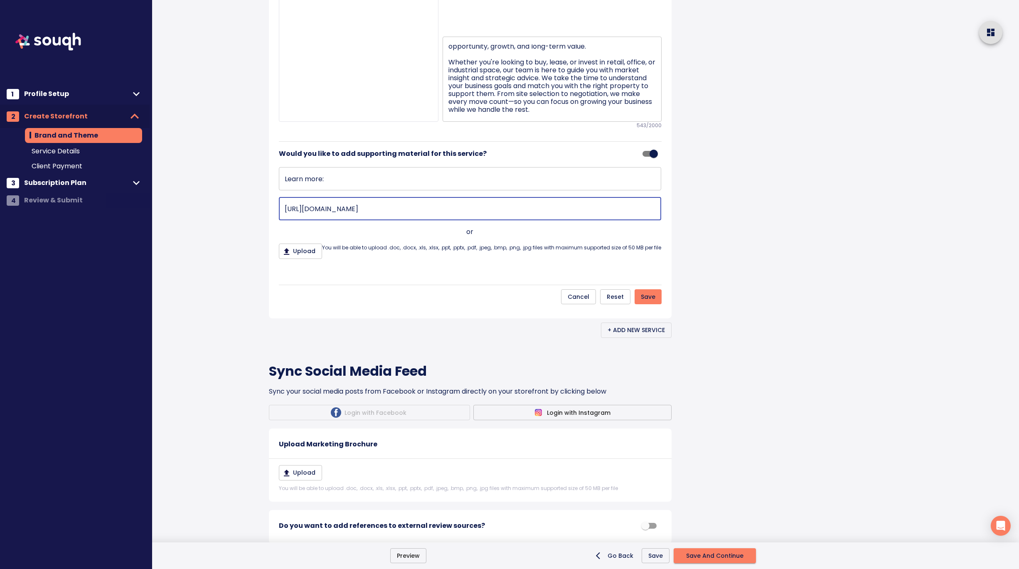
click at [652, 302] on span "Save" at bounding box center [648, 297] width 15 height 10
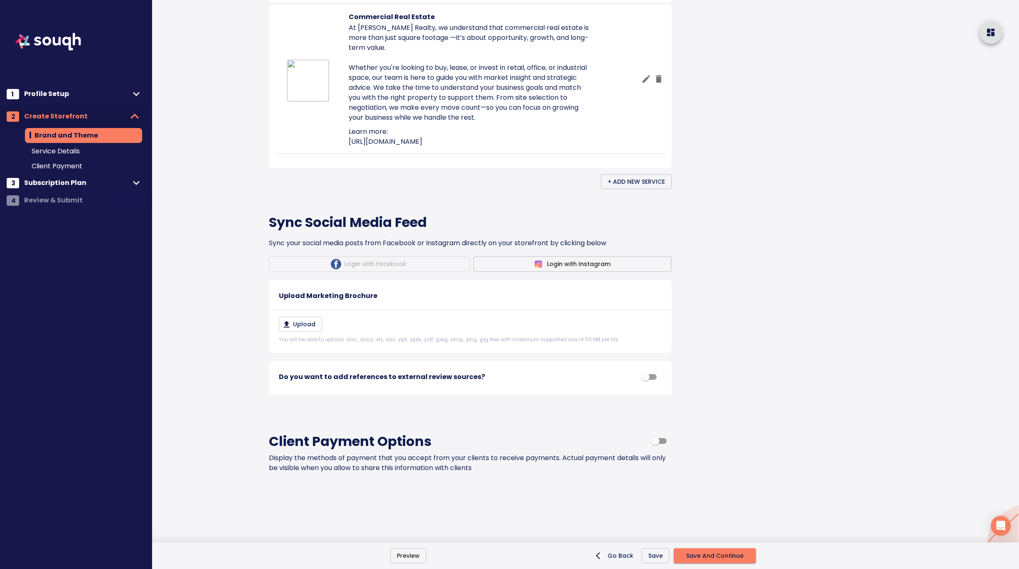
scroll to position [589, 0]
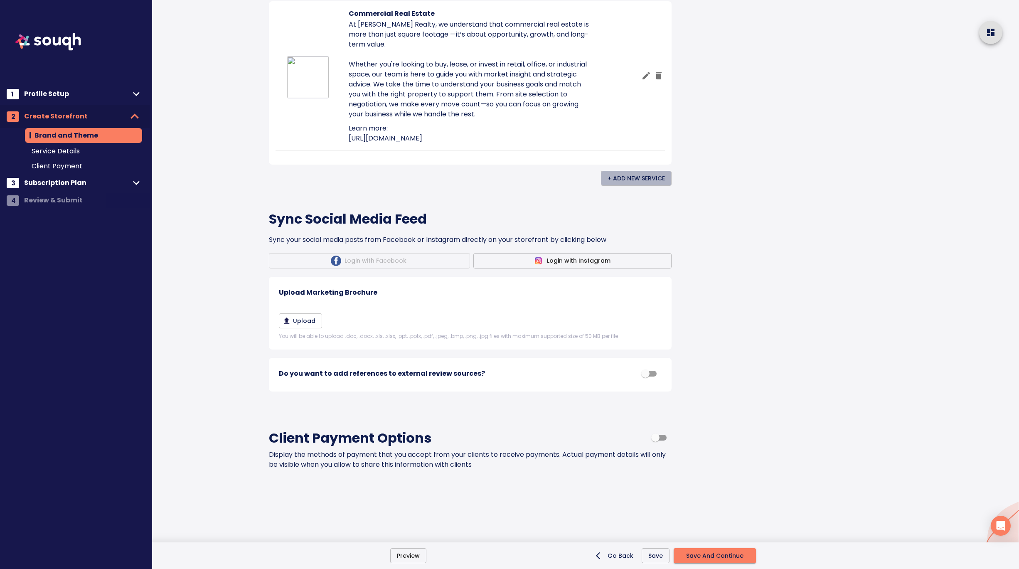
click at [644, 184] on span "+ Add New Service" at bounding box center [636, 178] width 57 height 10
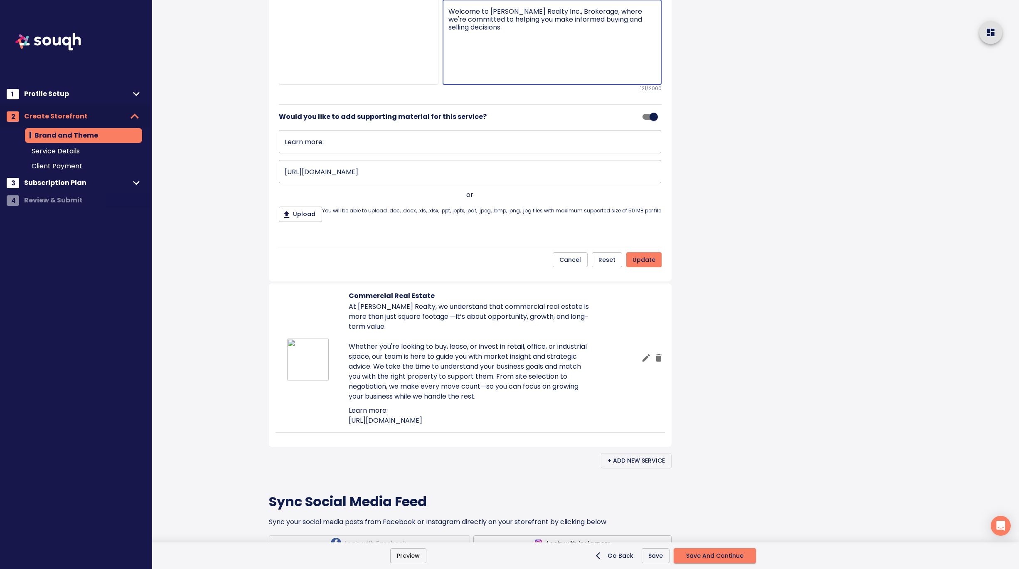
drag, startPoint x: 494, startPoint y: 155, endPoint x: 441, endPoint y: 128, distance: 59.7
click at [441, 85] on div "Residential and Commercial Real Estate ​ Welcome to Saigal Realty Inc., Brokera…" at bounding box center [550, 6] width 223 height 160
paste textarea "Residential Real Estate Whether you’re buying your first home, upgrading for mo…"
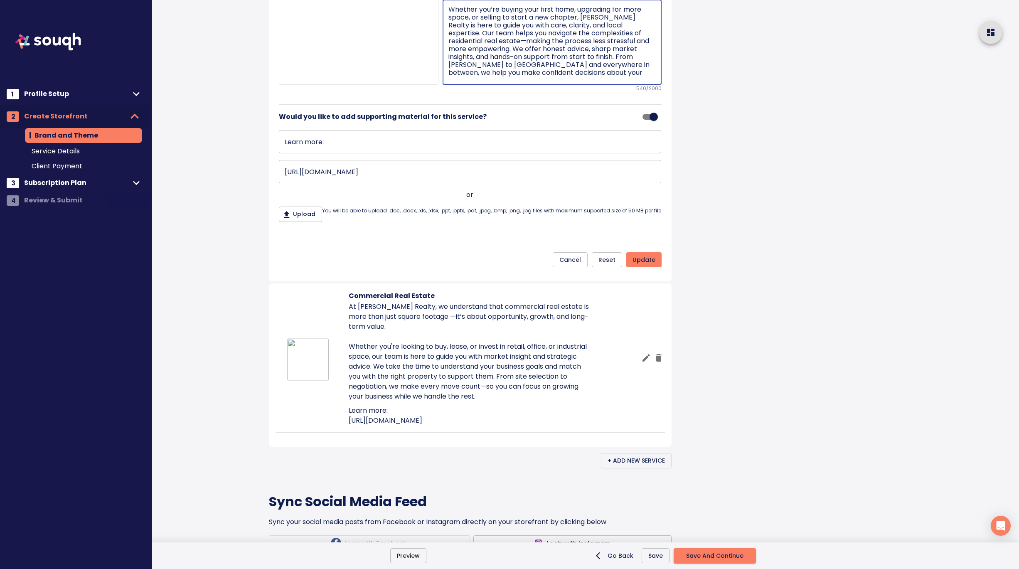
scroll to position [0, 0]
drag, startPoint x: 449, startPoint y: 141, endPoint x: 448, endPoint y: 133, distance: 8.4
click at [449, 77] on textarea "Residential Real Estate Whether you’re buying your first home, upgrading for mo…" at bounding box center [552, 42] width 207 height 70
type textarea "Whether you’re buying your first home, upgrading for more space, or selling to …"
drag, startPoint x: 584, startPoint y: 57, endPoint x: 444, endPoint y: 64, distance: 140.7
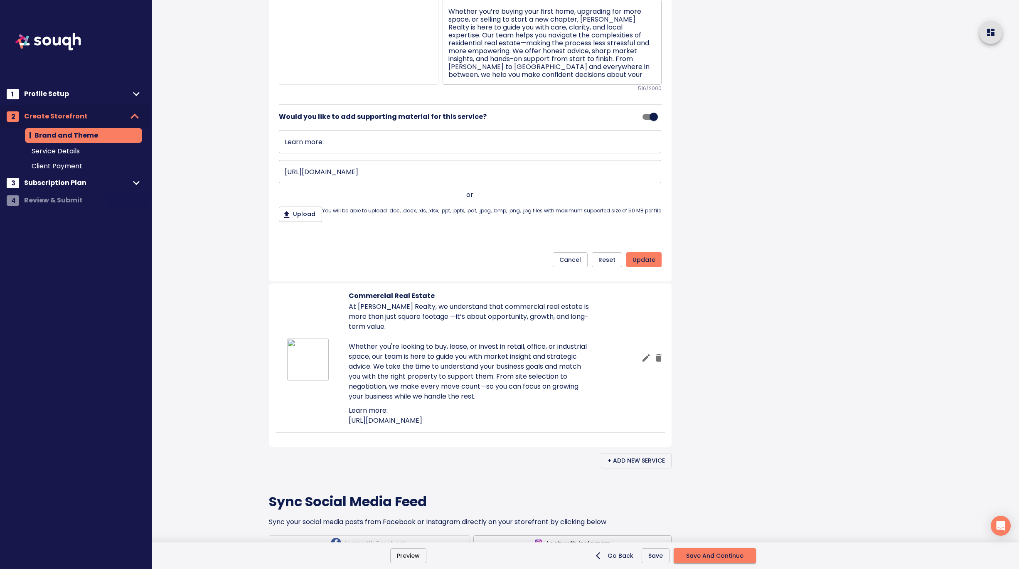
paste input "text"
type input "Residential Real Estate"
click at [509, 77] on textarea "Whether you’re buying your first home, upgrading for more space, or selling to …" at bounding box center [552, 42] width 207 height 70
click at [449, 77] on textarea "Whether you’re buying your first home, upgrading for more space, or selling to …" at bounding box center [552, 42] width 207 height 70
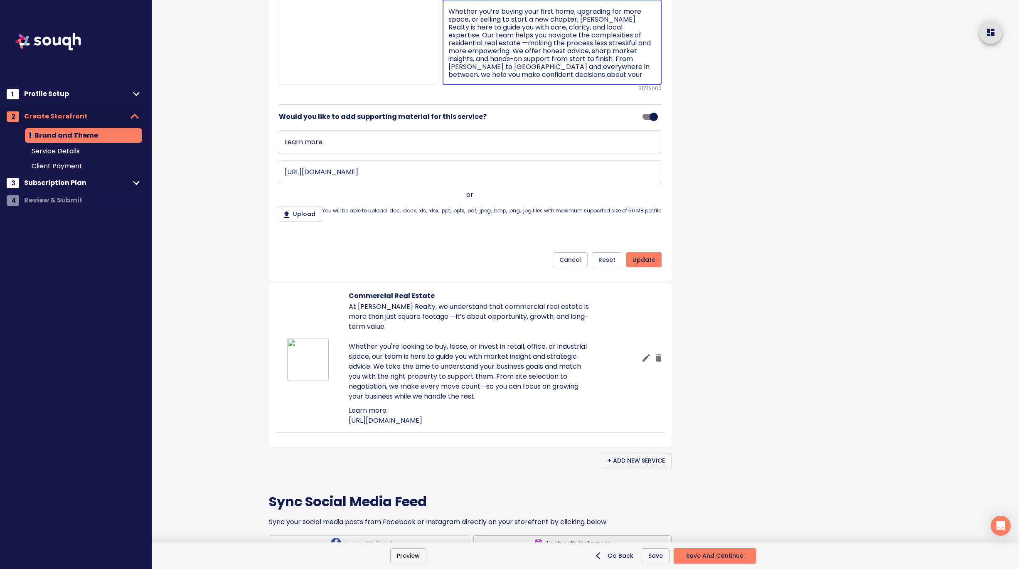
click at [606, 77] on textarea "Whether you’re buying your first home, upgrading for more space, or selling to …" at bounding box center [552, 42] width 207 height 70
type textarea "Whether you’re buying your first home, upgrading for more space, or selling to …"
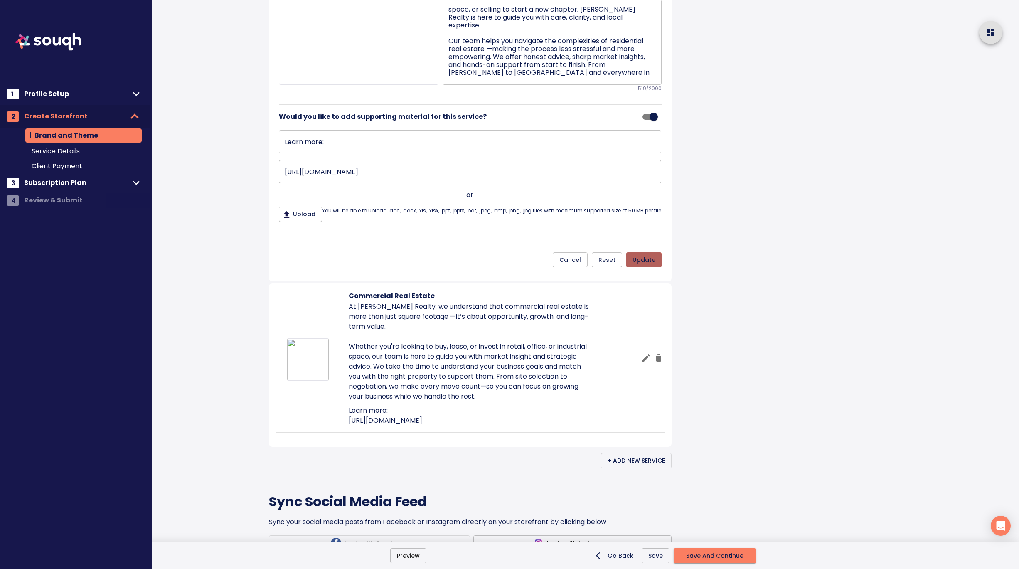
click at [641, 265] on span "update" at bounding box center [644, 260] width 23 height 10
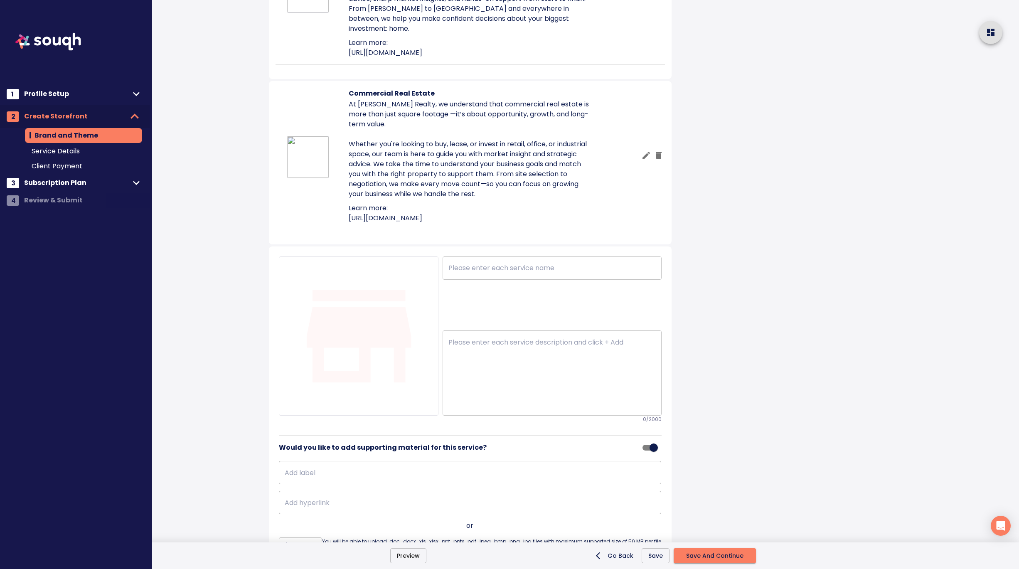
click at [759, 337] on div at bounding box center [874, 228] width 289 height 1634
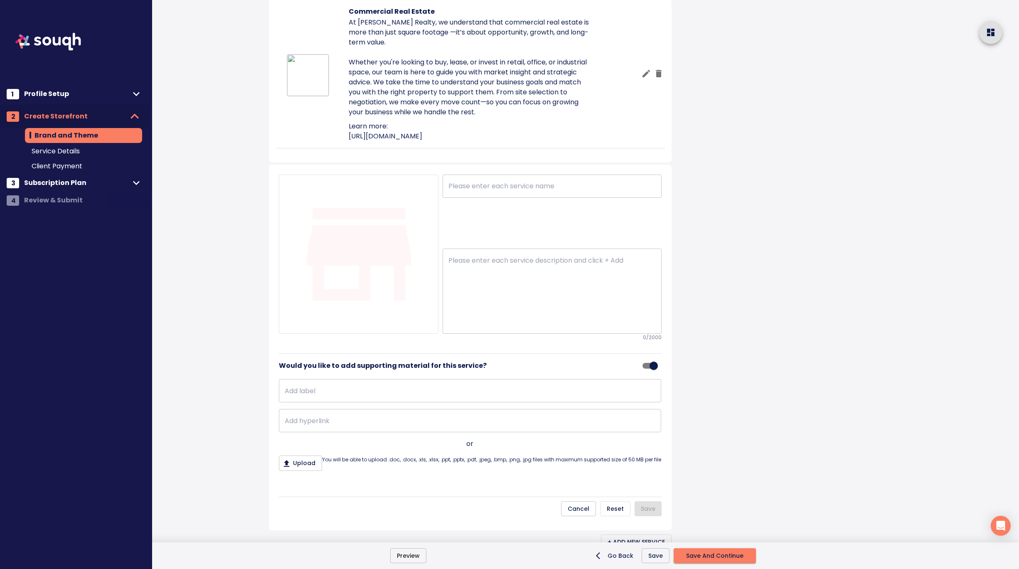
scroll to position [715, 0]
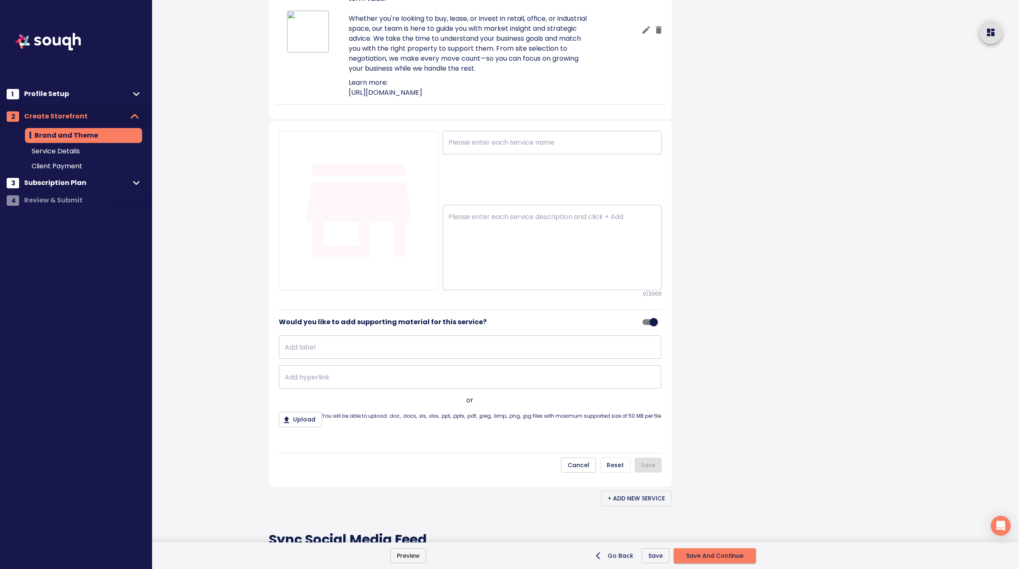
click at [484, 283] on textarea at bounding box center [552, 248] width 207 height 70
paste textarea "Pre-Construction Buying pre-construction is a smart way to invest in your futur…"
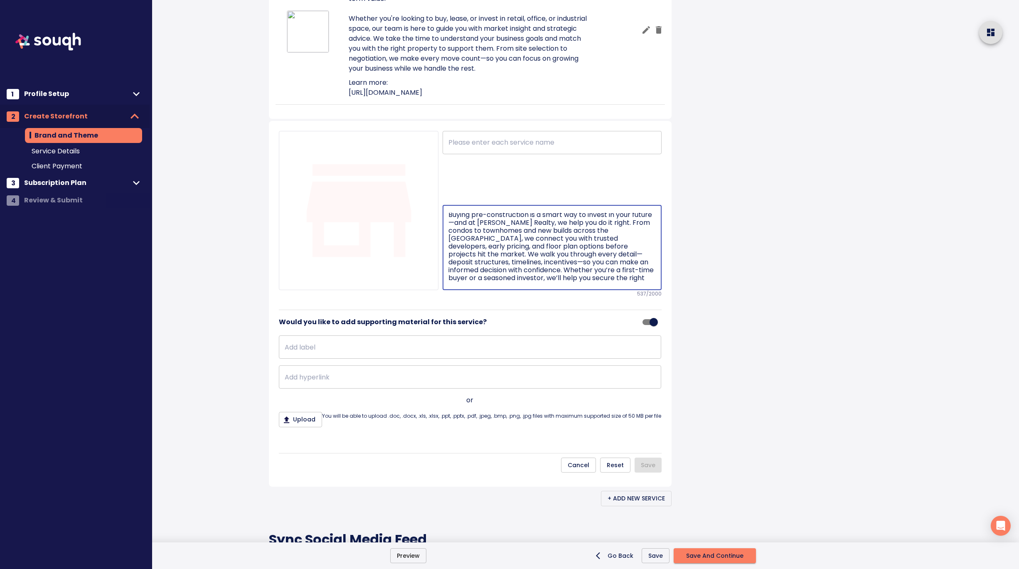
scroll to position [0, 0]
click at [451, 283] on textarea "Pre-Construction Buying pre-construction is a smart way to invest in your futur…" at bounding box center [552, 248] width 207 height 70
drag, startPoint x: 449, startPoint y: 337, endPoint x: 444, endPoint y: 322, distance: 15.6
click at [444, 290] on div "Pre-Construction Buying pre-construction is a smart way to invest in your futur…" at bounding box center [552, 247] width 219 height 85
type textarea "Buying pre-construction is a smart way to invest in your future—and at Saigal R…"
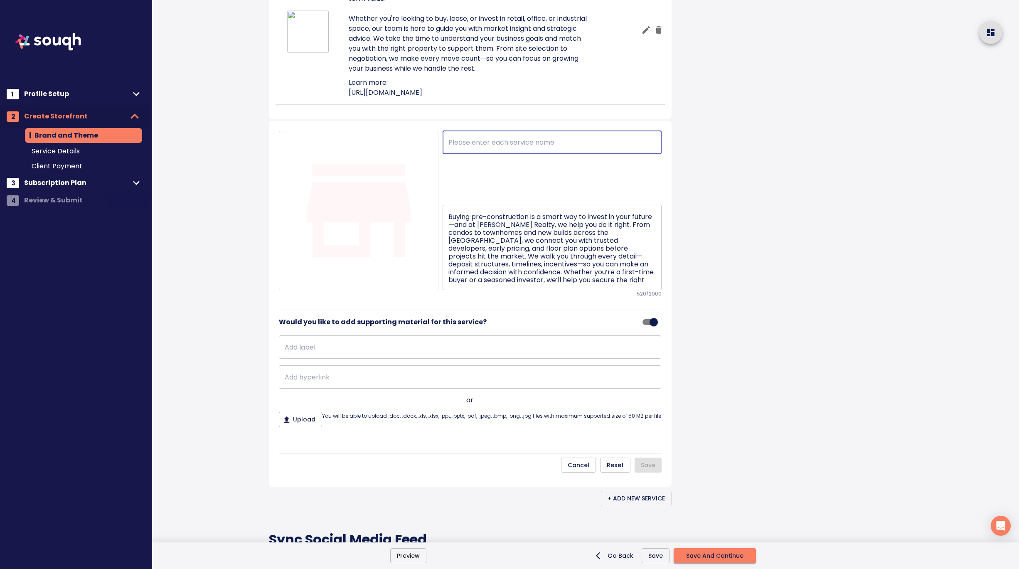
click at [487, 154] on input "text" at bounding box center [552, 142] width 219 height 23
paste input "Pre-Construction"
type input "Pre-Construction"
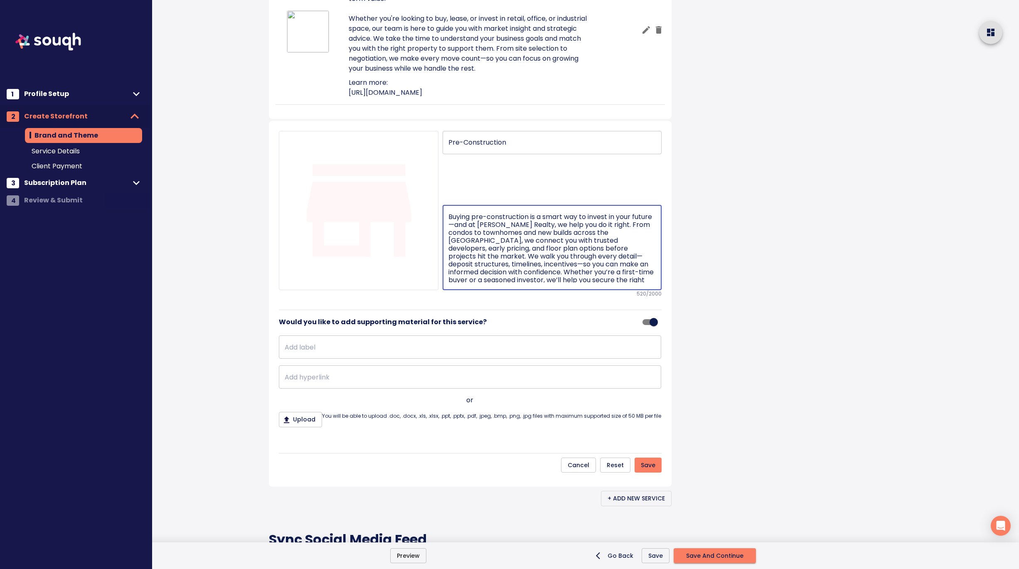
click at [455, 283] on textarea "Buying pre-construction is a smart way to invest in your future—and at Saigal R…" at bounding box center [552, 248] width 207 height 70
click at [602, 283] on textarea "Buying pre-construction is a smart way to invest in your future —and at Saigal …" at bounding box center [552, 248] width 207 height 70
type textarea "Buying pre-construction is a smart way to invest in your future —and at Saigal …"
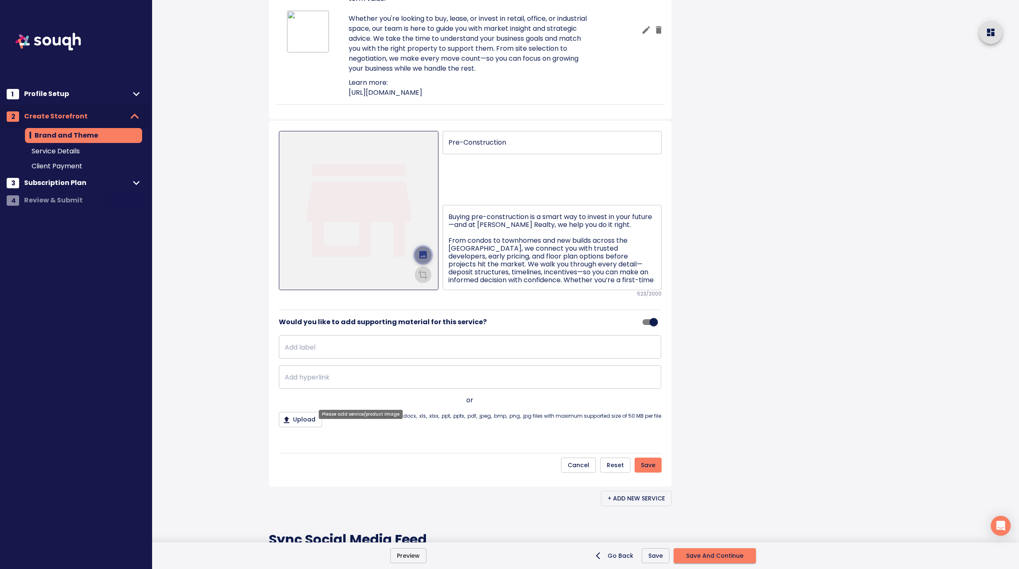
click at [422, 259] on icon "upload picture" at bounding box center [422, 254] width 7 height 7
click at [0, 0] on input "file" at bounding box center [0, 0] width 0 height 0
click at [421, 279] on icon "crop picture" at bounding box center [423, 274] width 10 height 10
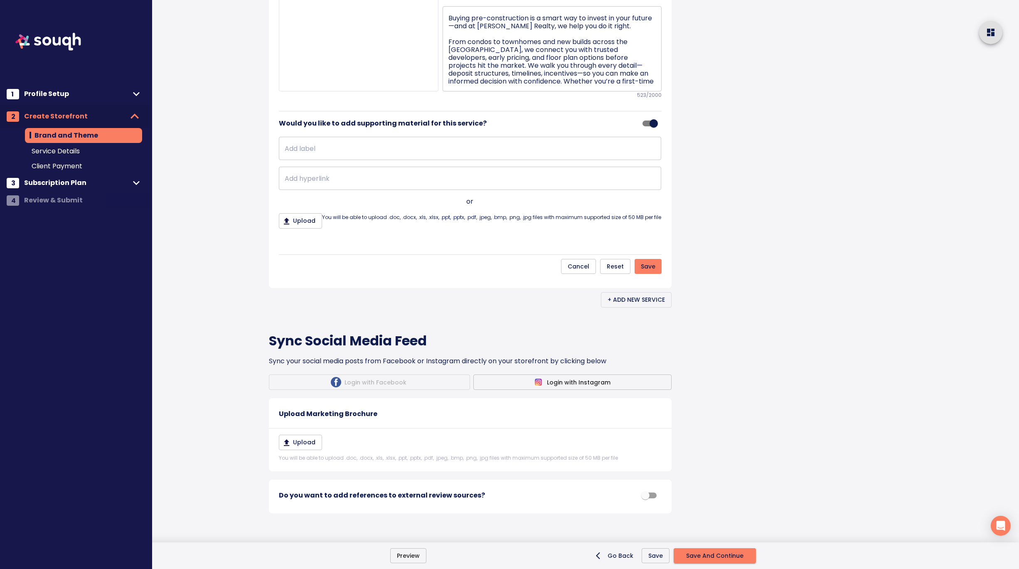
scroll to position [983, 0]
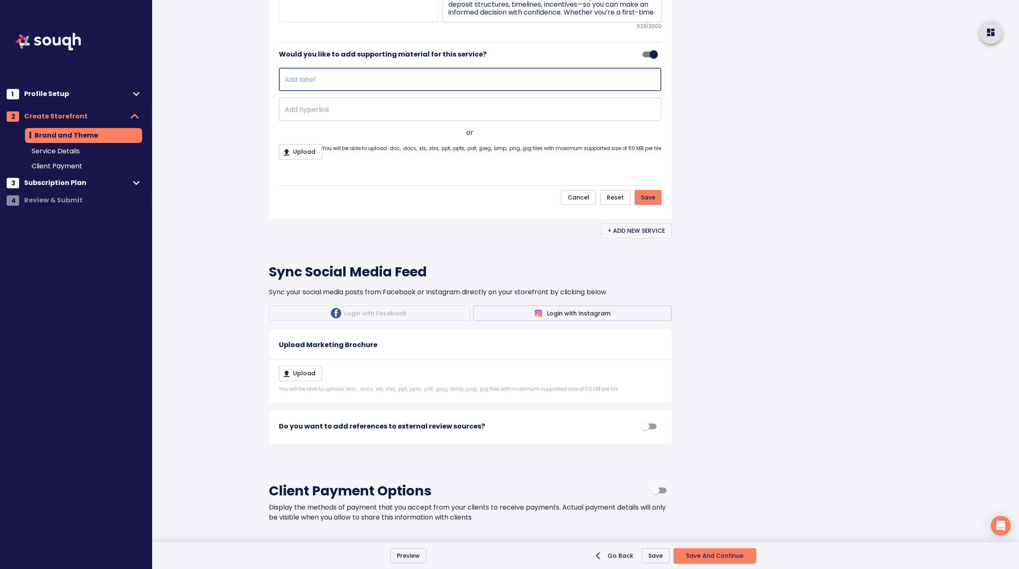
click at [392, 91] on input "text" at bounding box center [470, 79] width 382 height 23
type input "Learn more:"
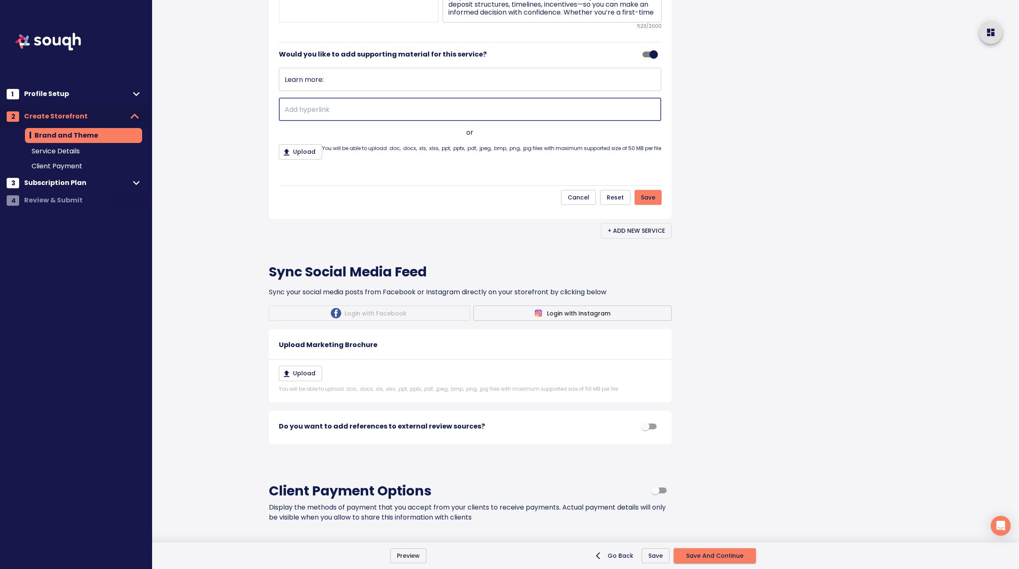
click at [337, 121] on input "text" at bounding box center [470, 109] width 382 height 23
paste input "https://saigalrealty.ca/pre-constructions"
type input "https://saigalrealty.ca/pre-constructions"
click at [654, 203] on span "Save" at bounding box center [648, 197] width 15 height 10
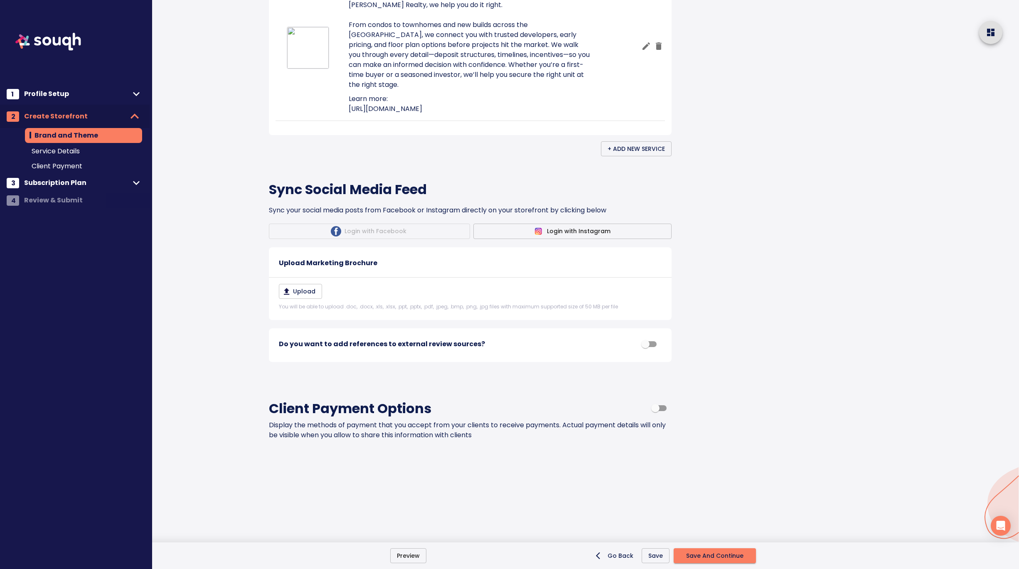
scroll to position [968, 0]
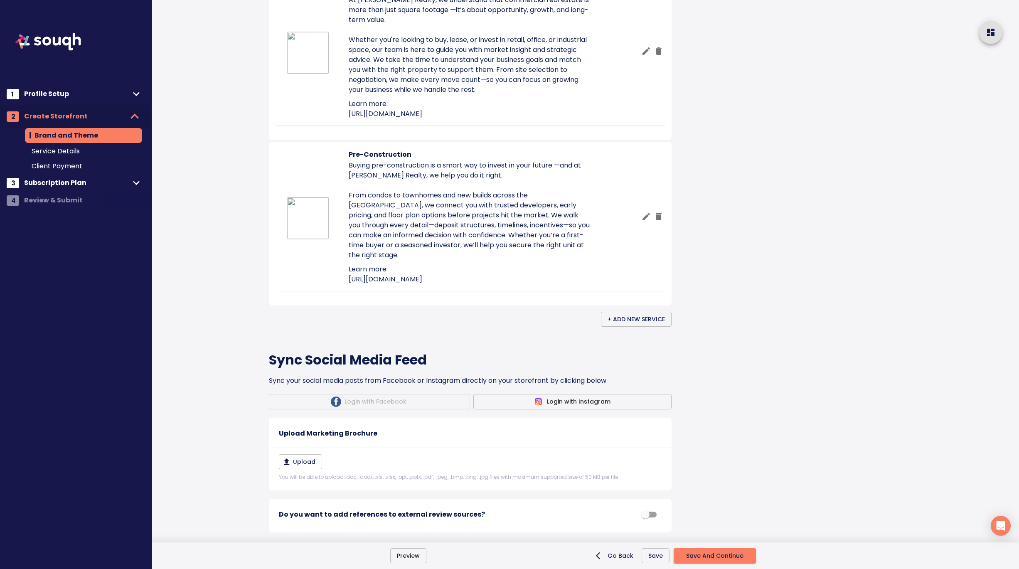
scroll to position [697, 0]
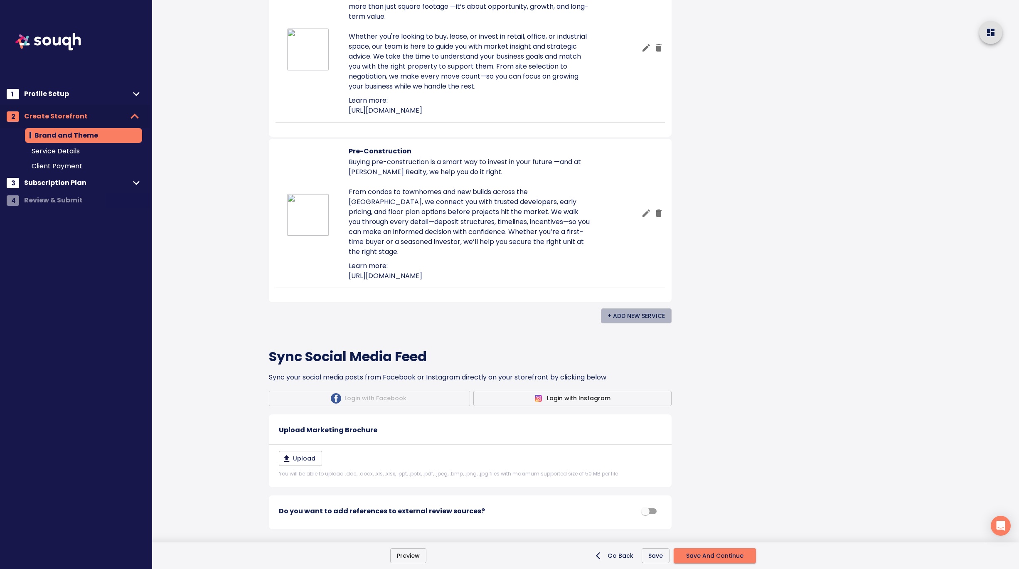
click at [649, 321] on span "+ Add New Service" at bounding box center [636, 316] width 57 height 10
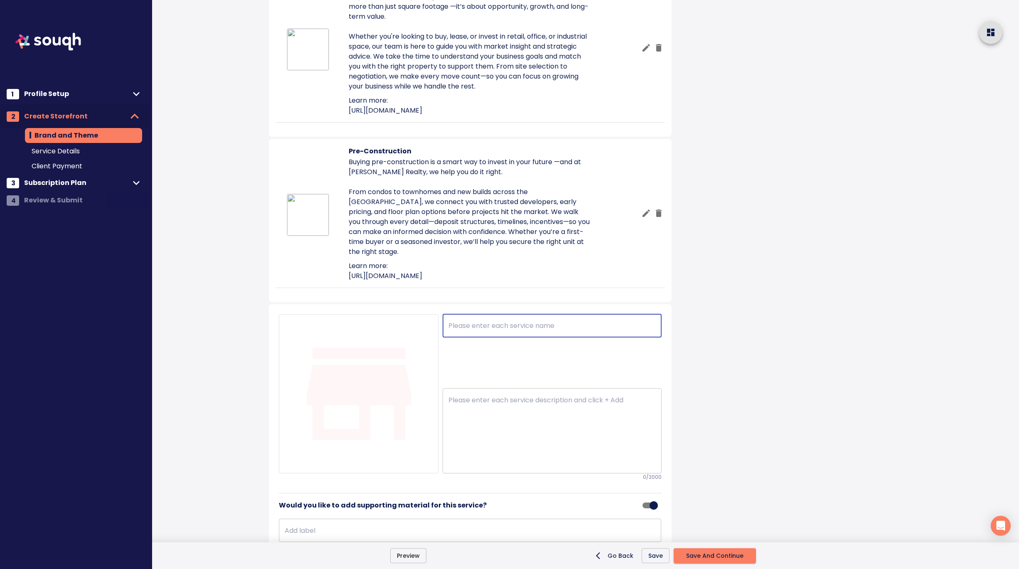
click at [512, 338] on input "text" at bounding box center [552, 325] width 219 height 23
paste input "International Real Estate"
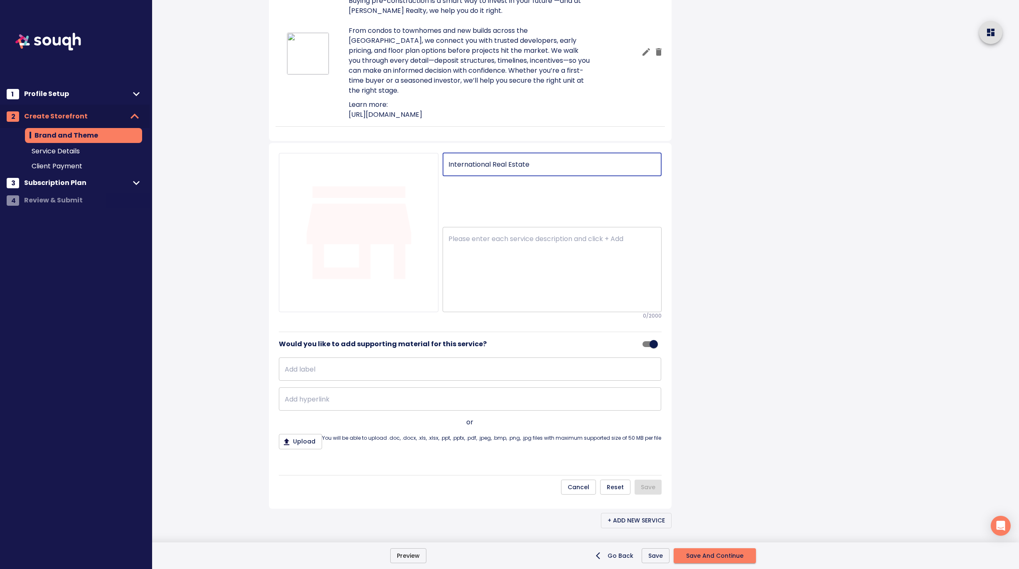
scroll to position [1023, 0]
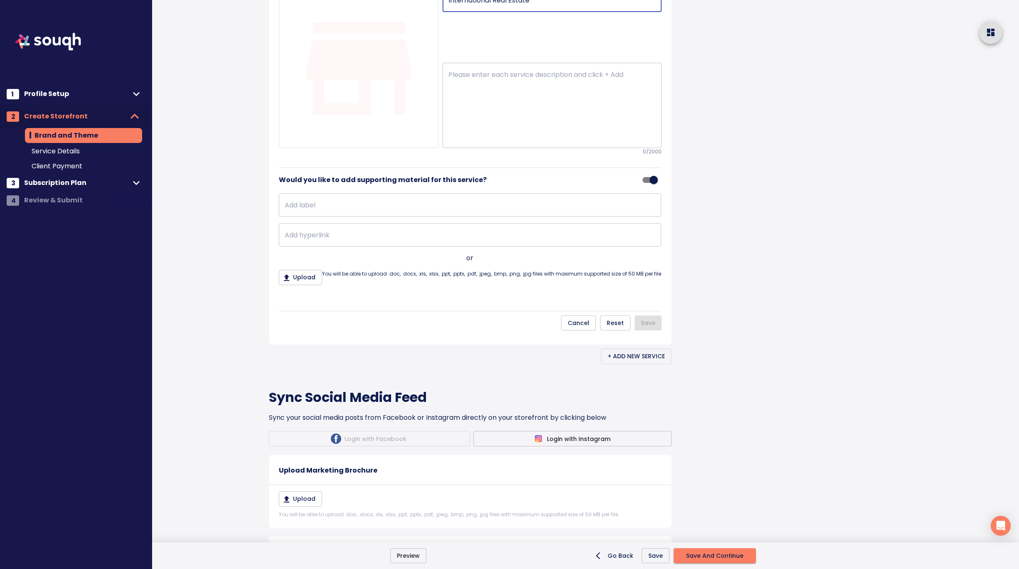
type input "International Real Estate"
click at [475, 141] on textarea at bounding box center [552, 106] width 207 height 70
paste textarea "Are you ready to expand your investment horizons? Look no further! Saigal Realt…"
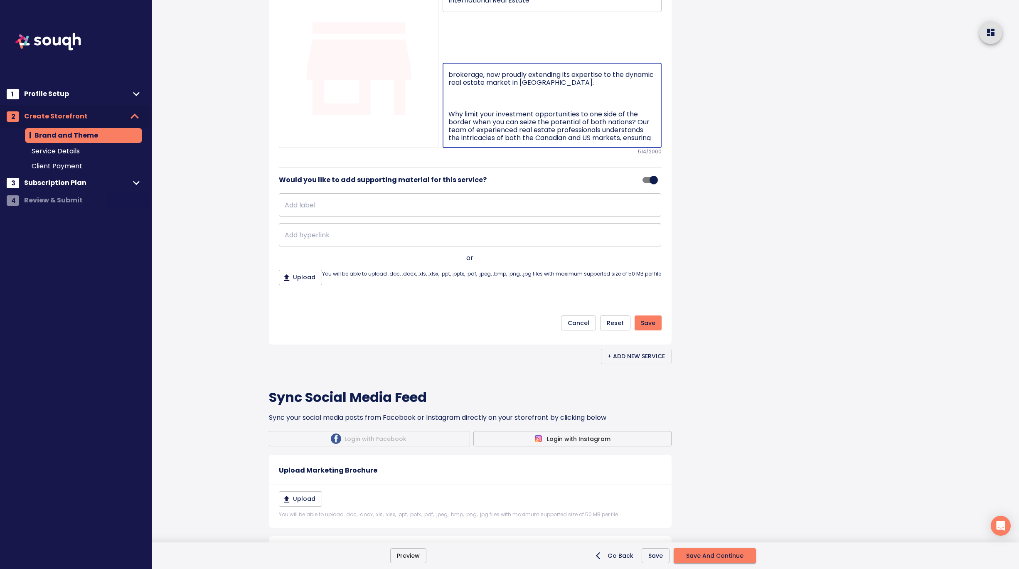
scroll to position [0, 0]
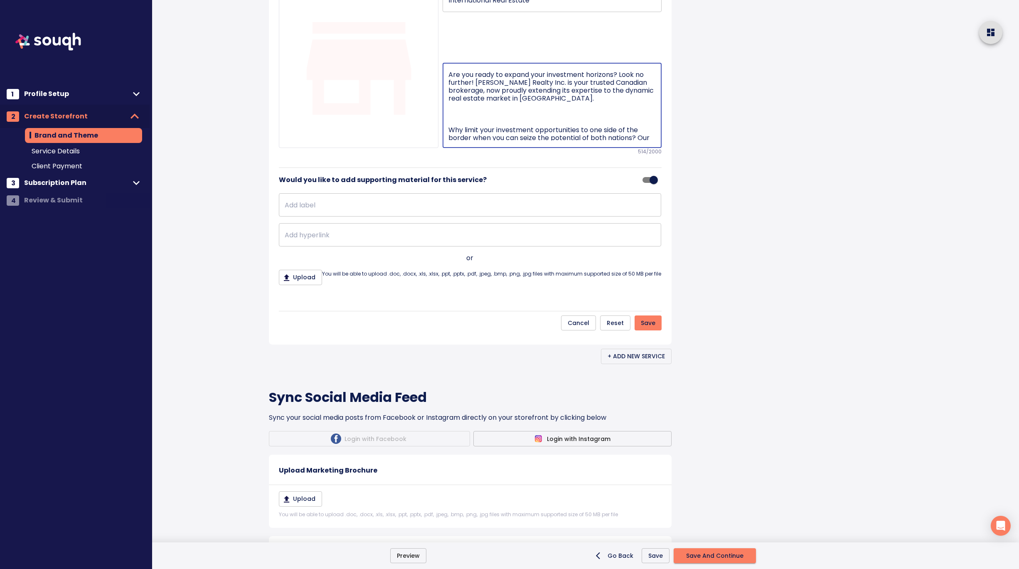
type textarea "Are you ready to expand your investment horizons? Look no further! Saigal Realt…"
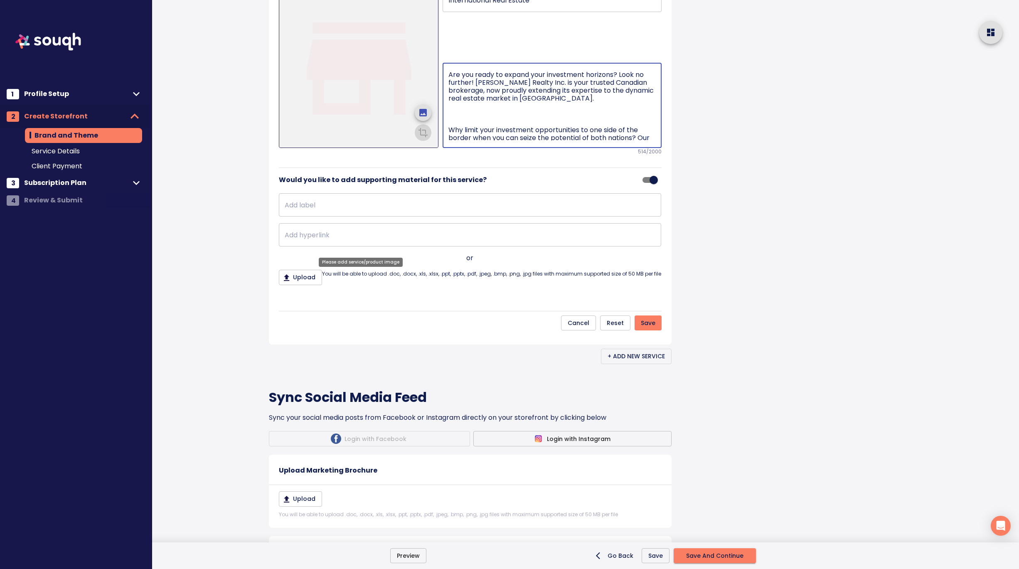
click at [421, 118] on icon "upload picture" at bounding box center [423, 113] width 10 height 10
click at [0, 0] on input "file" at bounding box center [0, 0] width 0 height 0
click at [424, 135] on icon "crop picture" at bounding box center [422, 131] width 7 height 5
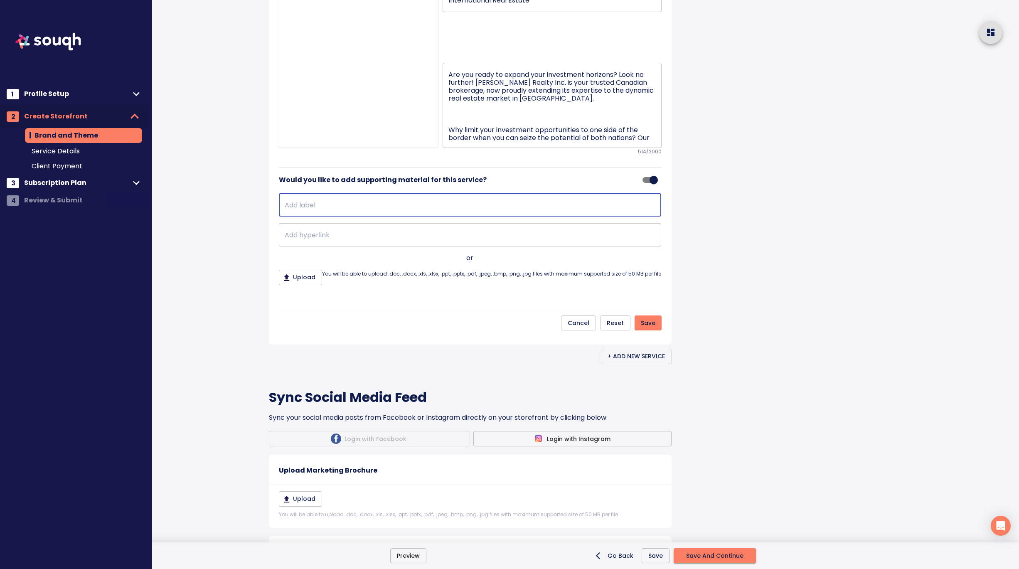
click at [359, 217] on input "text" at bounding box center [470, 204] width 382 height 23
type input "Learn more:"
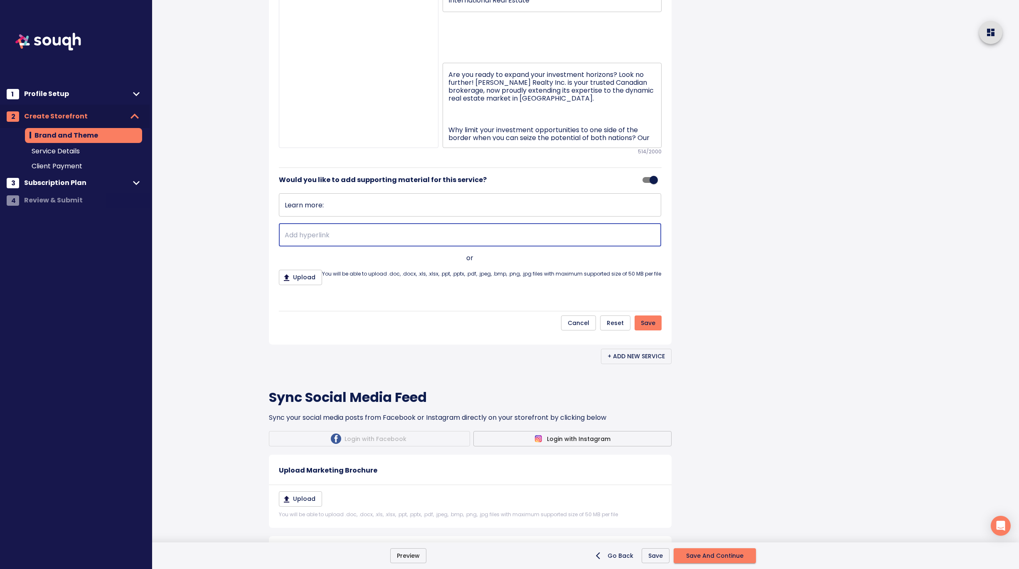
click at [316, 247] on input "text" at bounding box center [470, 234] width 382 height 23
paste input "https://saigalrealty.ca/international-real-estate"
type input "https://saigalrealty.ca/international-real-estate"
click at [651, 328] on span "Save" at bounding box center [648, 323] width 15 height 10
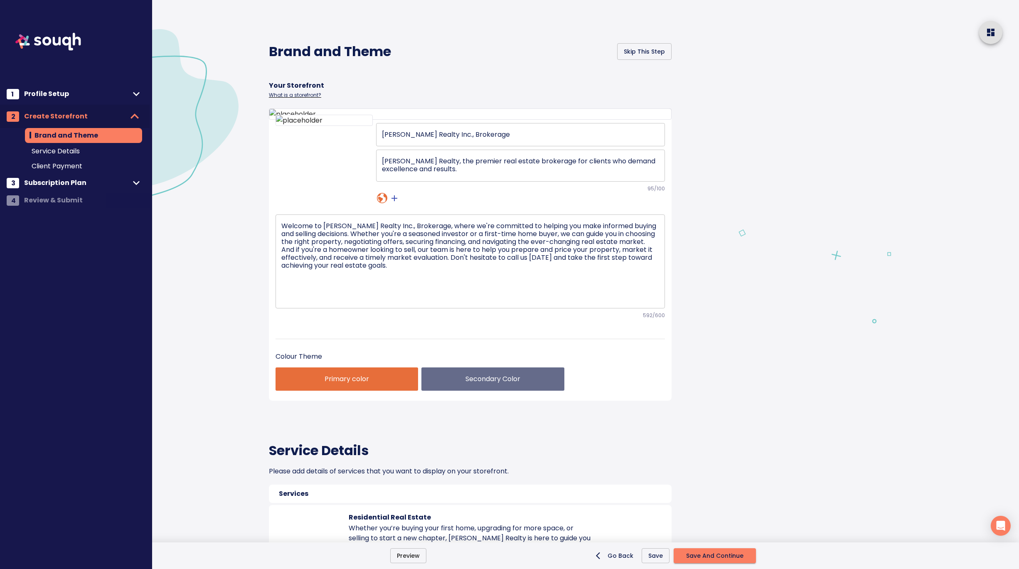
click at [382, 203] on icon at bounding box center [382, 198] width 10 height 10
click at [361, 336] on input "text" at bounding box center [406, 337] width 131 height 13
paste input "https://saigalrealty.ca/home"
type input "https://saigalrealty.ca/home"
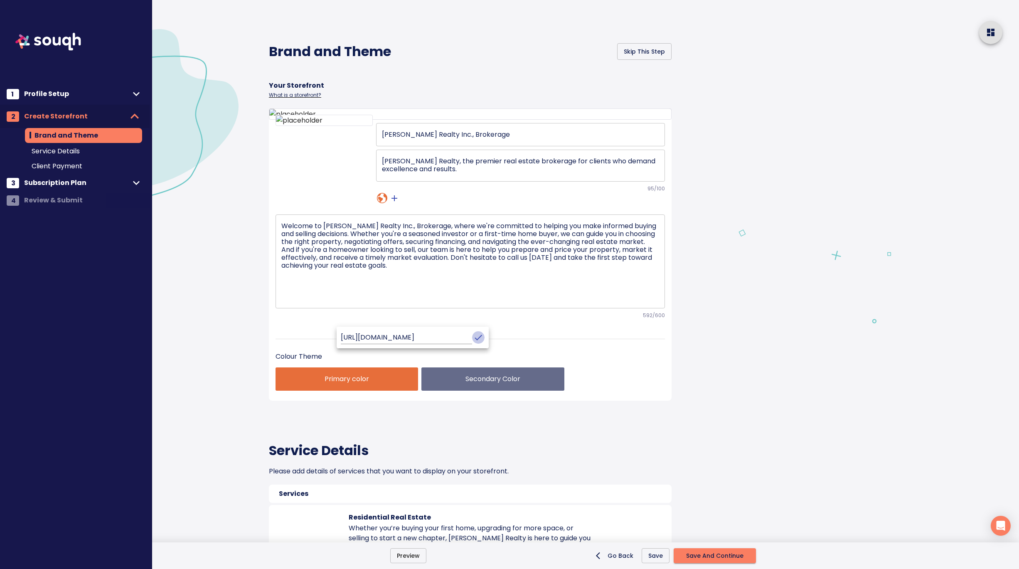
scroll to position [0, 0]
click at [473, 337] on icon "crop picture" at bounding box center [478, 338] width 10 height 10
click at [393, 201] on icon "crop picture" at bounding box center [395, 198] width 6 height 6
click at [394, 203] on icon "sharethis" at bounding box center [394, 198] width 10 height 10
click at [396, 334] on input "text" at bounding box center [412, 337] width 131 height 13
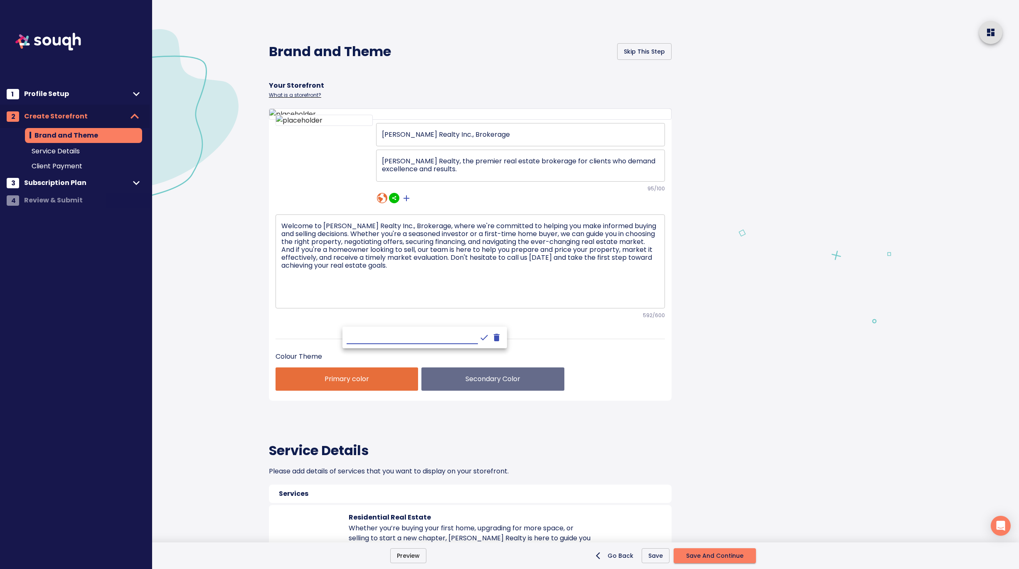
paste input "https://www.facebook.com/saigalrealty/"
type input "https://www.facebook.com/saigalrealty/"
click at [479, 335] on icon "crop picture" at bounding box center [484, 338] width 10 height 10
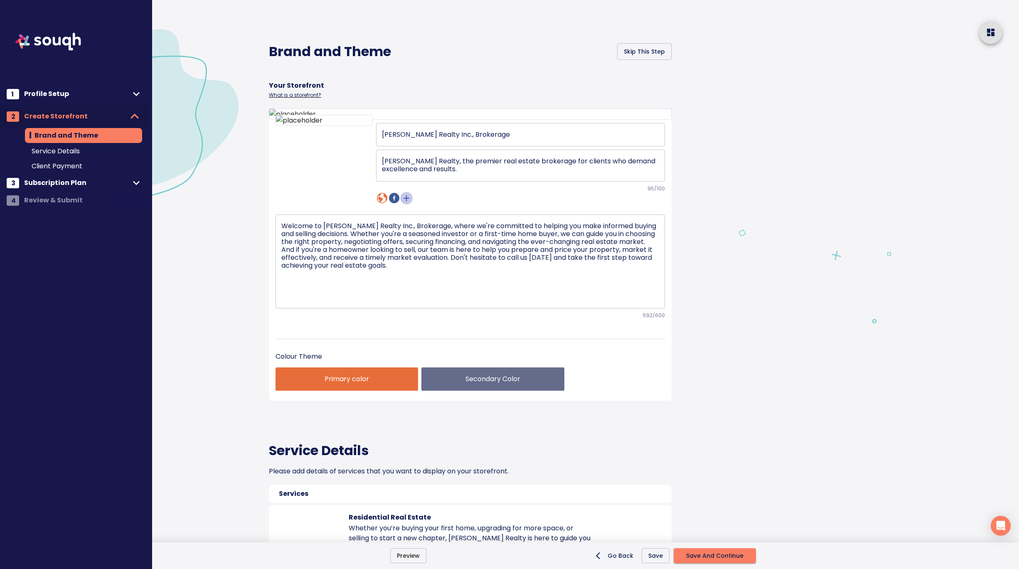
click at [404, 201] on icon "crop picture" at bounding box center [407, 198] width 6 height 6
click at [404, 200] on icon "sharethis" at bounding box center [406, 198] width 4 height 4
click at [396, 339] on input "text" at bounding box center [424, 337] width 131 height 13
paste input "https://www.instagram.com/saigalrealty/"
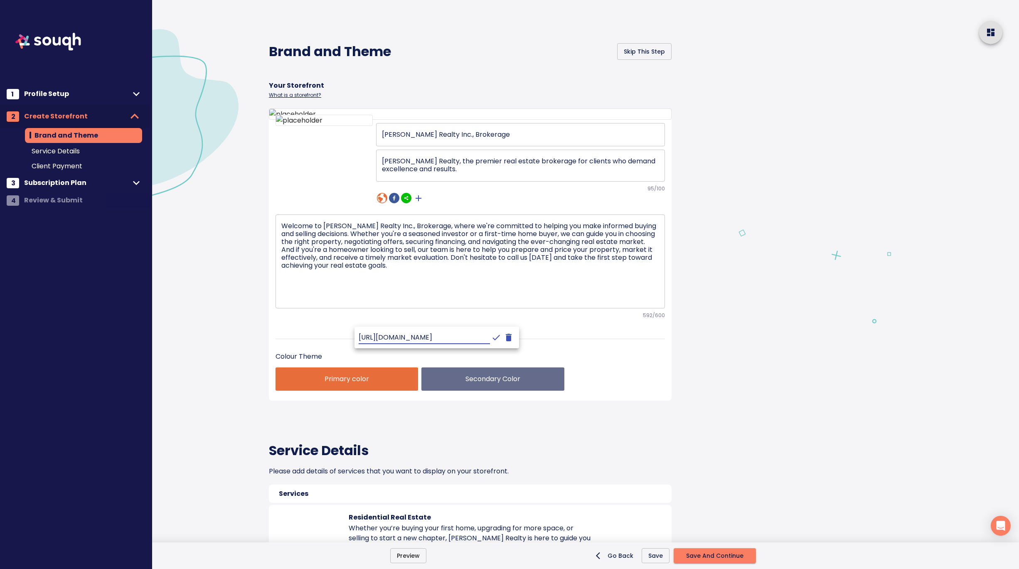
type input "https://www.instagram.com/saigalrealty/"
click at [493, 339] on icon "crop picture" at bounding box center [496, 337] width 7 height 5
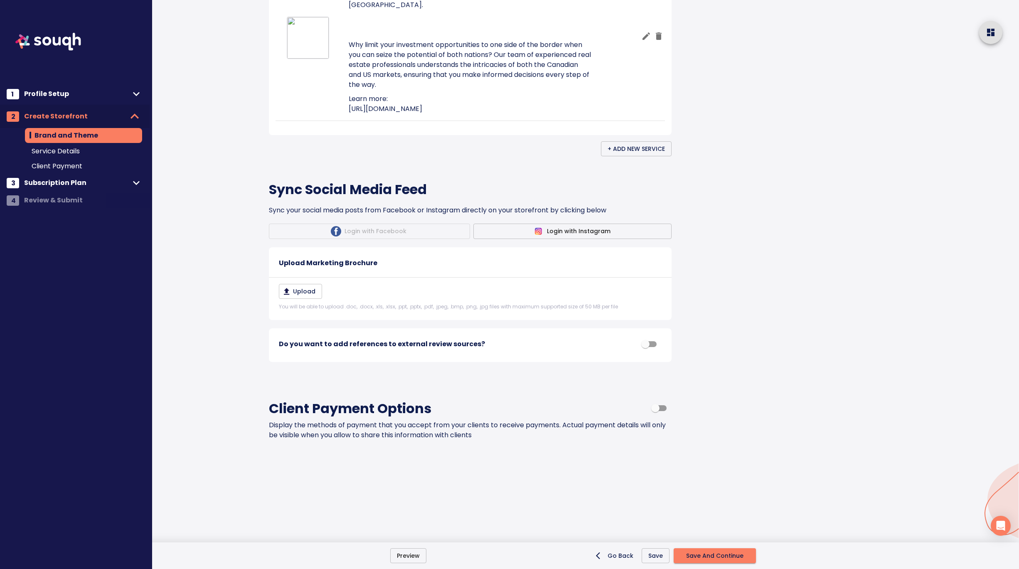
scroll to position [1163, 0]
click at [714, 558] on span "Save And Continue" at bounding box center [714, 556] width 57 height 10
